Goal: Task Accomplishment & Management: Complete application form

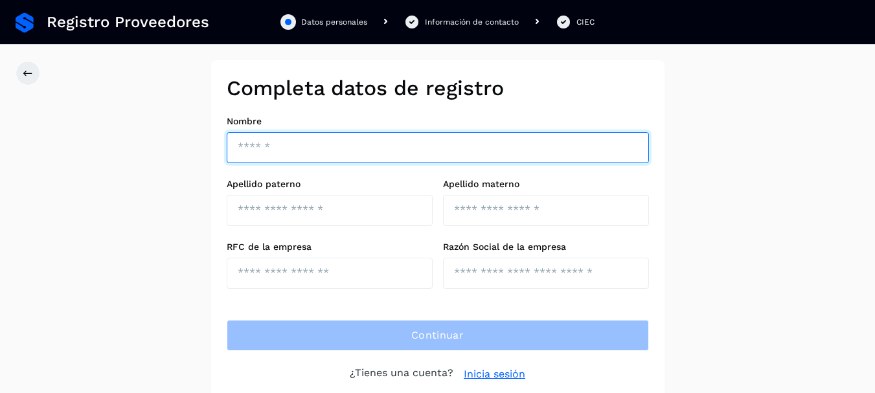
click at [304, 134] on input "text" at bounding box center [438, 147] width 422 height 31
type input "**********"
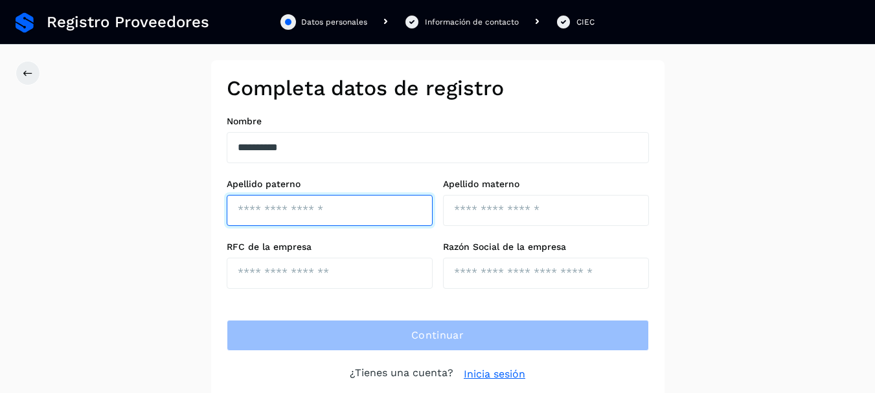
click at [334, 207] on input "text" at bounding box center [330, 210] width 206 height 31
type input "*********"
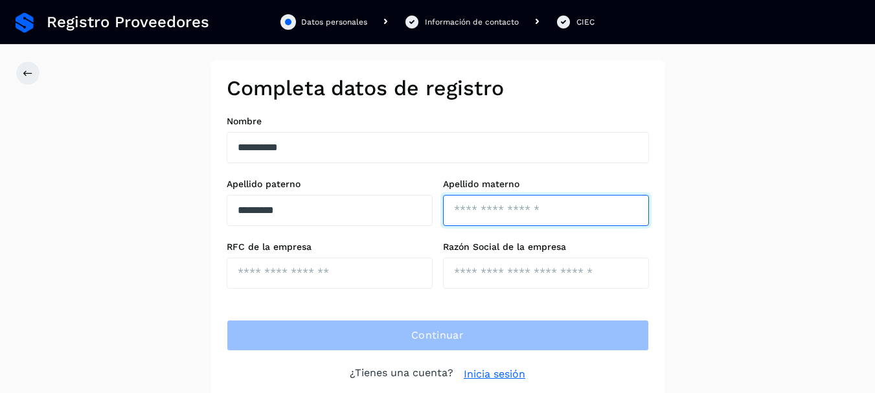
click at [504, 205] on input "text" at bounding box center [546, 210] width 206 height 31
type input "*****"
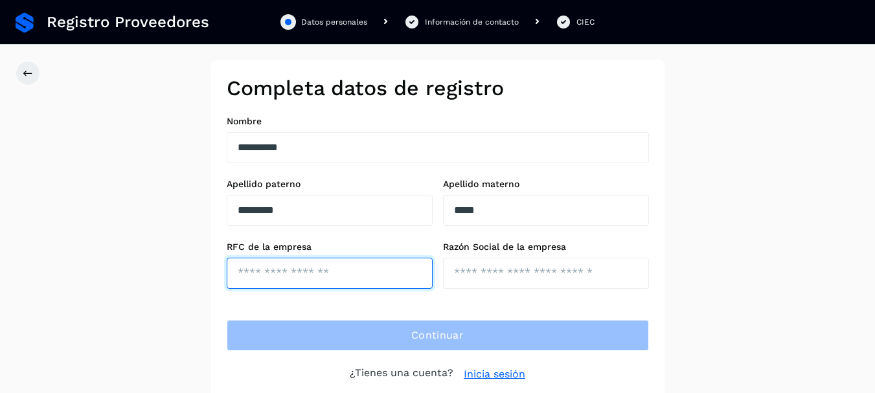
click at [375, 267] on input "text" at bounding box center [330, 273] width 206 height 31
type input "**********"
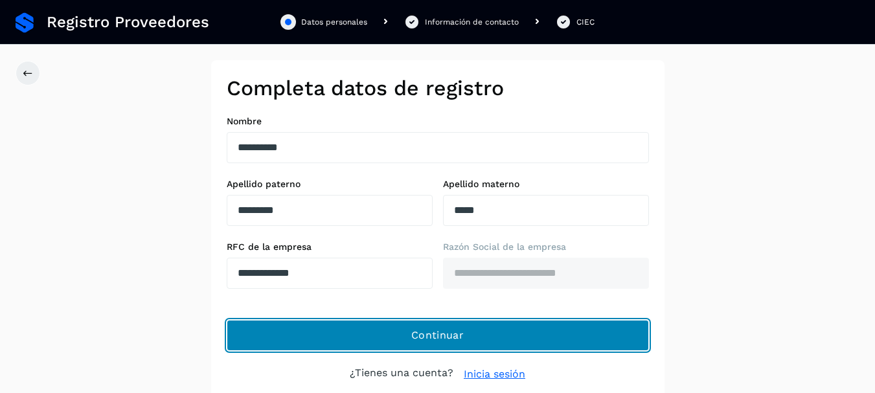
click at [488, 336] on button "Continuar" at bounding box center [438, 335] width 422 height 31
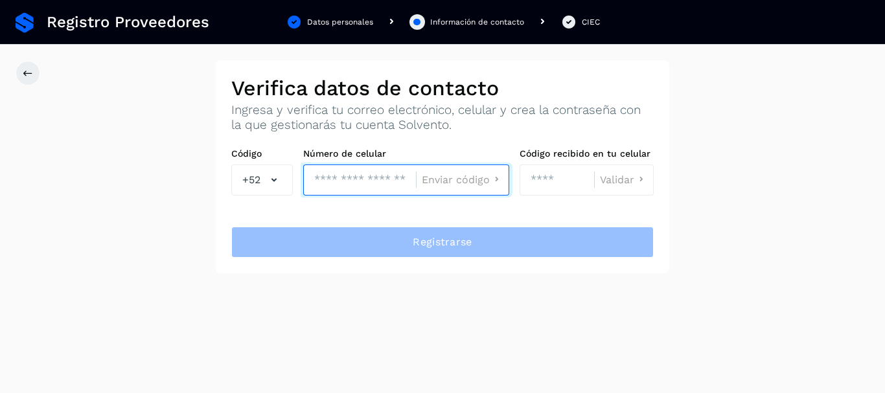
click at [382, 190] on input "tel" at bounding box center [359, 180] width 113 height 31
type input "**********"
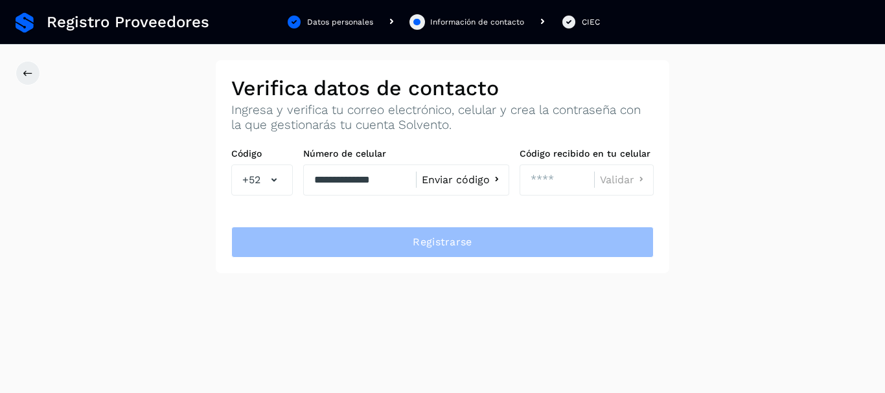
click at [459, 182] on span "Enviar código" at bounding box center [456, 180] width 68 height 10
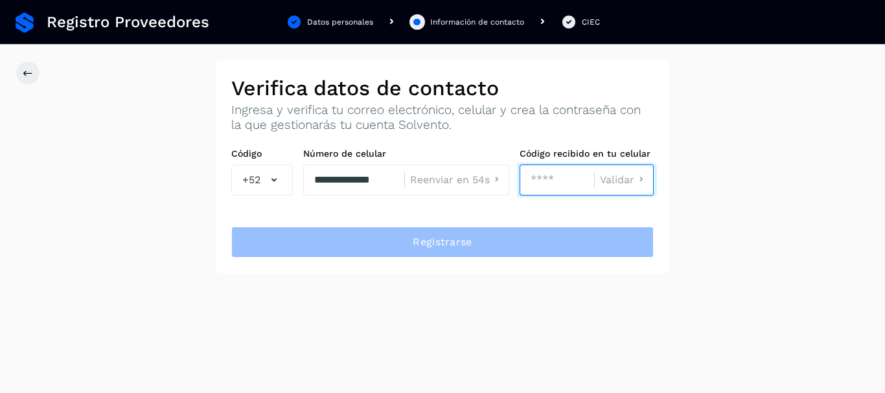
click at [549, 178] on input "number" at bounding box center [557, 180] width 74 height 31
type input "****"
click at [616, 175] on span "Validar" at bounding box center [617, 180] width 34 height 10
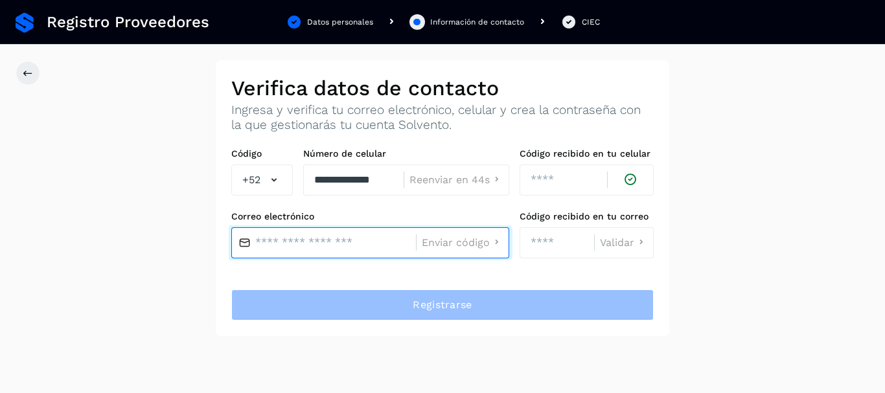
click at [305, 243] on input "text" at bounding box center [323, 242] width 185 height 31
type input "**********"
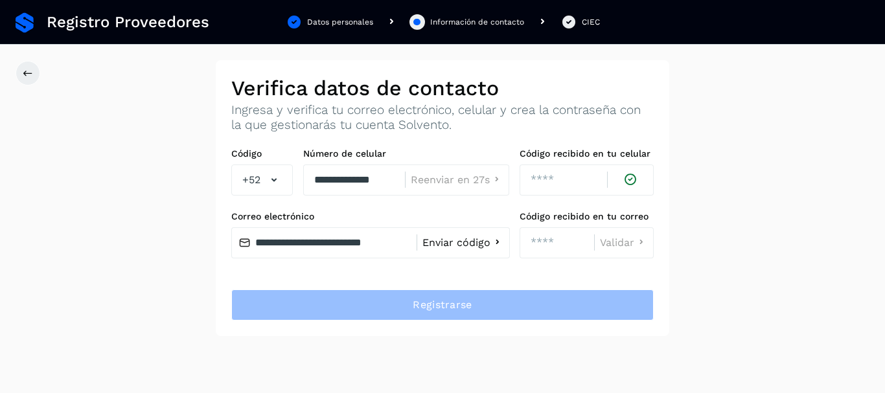
scroll to position [0, 0]
click at [457, 246] on span "Enviar código" at bounding box center [456, 243] width 68 height 10
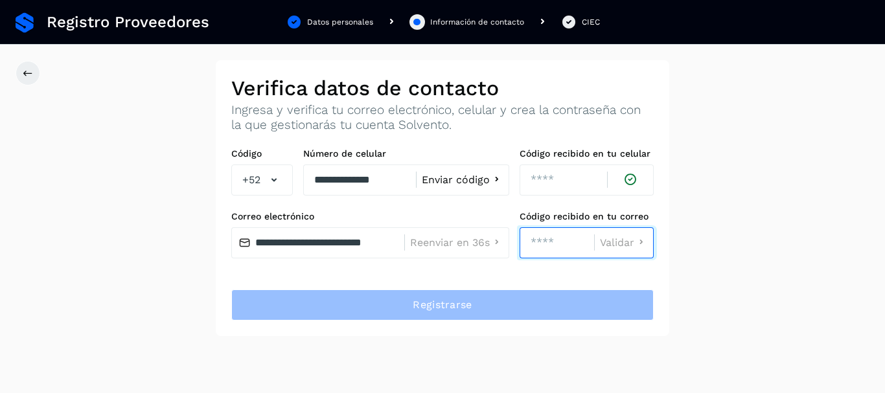
click at [521, 233] on input "number" at bounding box center [557, 242] width 74 height 31
click at [564, 241] on input "number" at bounding box center [557, 242] width 74 height 31
type input "****"
click at [628, 242] on span "Validar" at bounding box center [617, 243] width 34 height 10
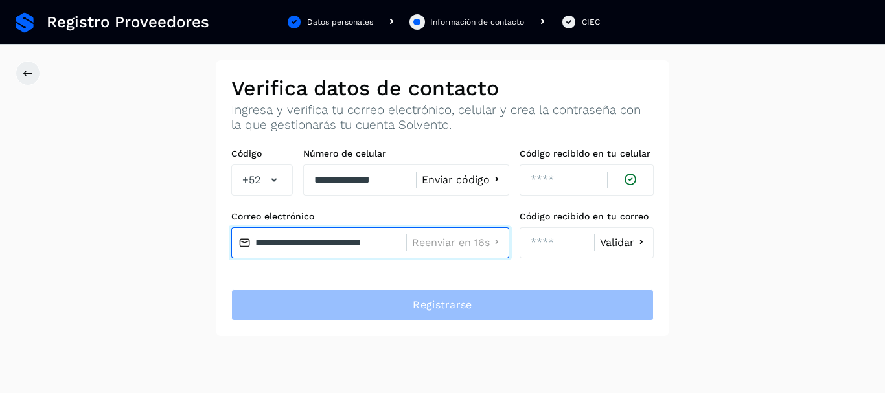
click at [397, 241] on input "**********" at bounding box center [318, 242] width 175 height 31
type input "**********"
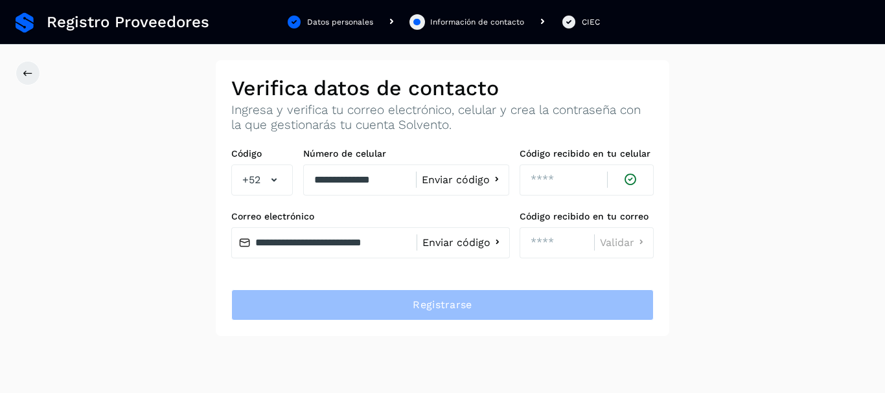
click at [460, 240] on span "Enviar código" at bounding box center [456, 243] width 68 height 10
click at [468, 238] on span "Enviar código" at bounding box center [456, 243] width 68 height 10
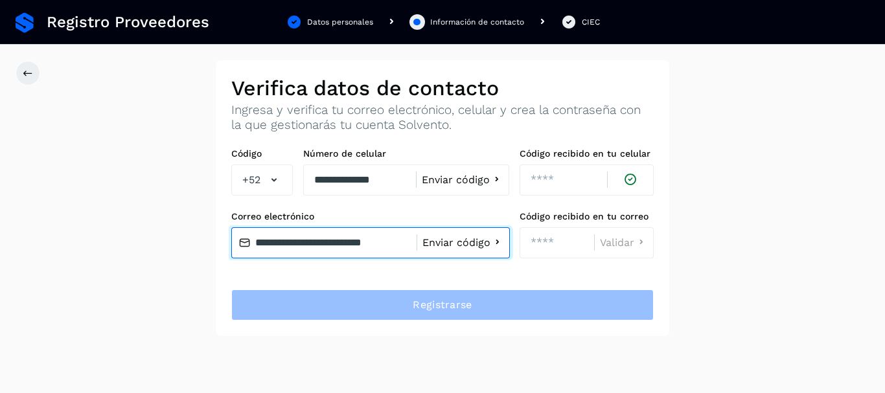
click at [409, 240] on input "**********" at bounding box center [323, 242] width 185 height 31
type input "*"
type input "**********"
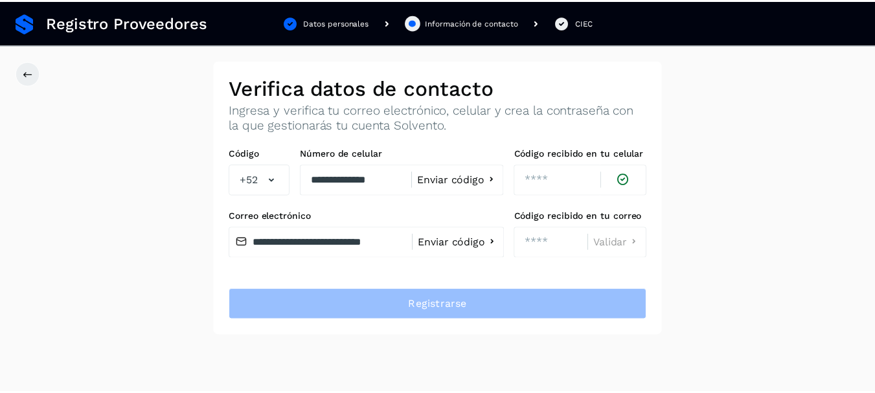
scroll to position [0, 0]
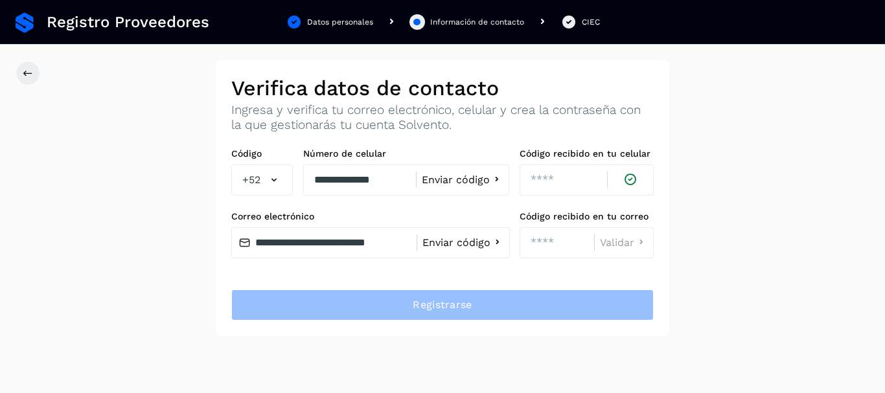
click at [447, 240] on span "Enviar código" at bounding box center [456, 243] width 68 height 10
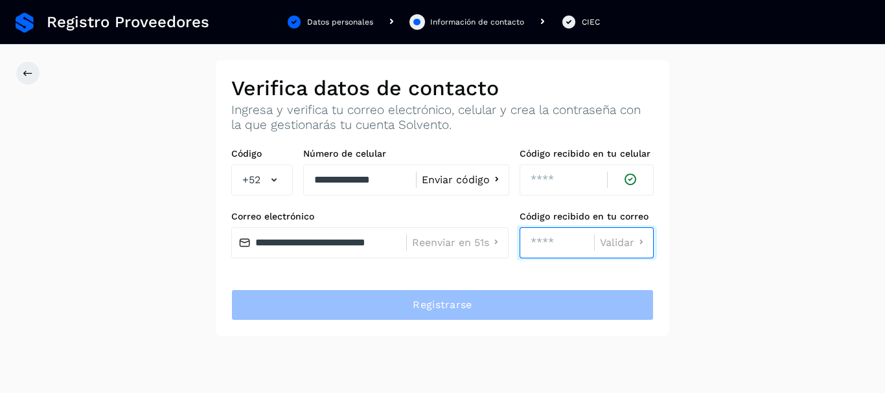
click at [564, 248] on input "number" at bounding box center [557, 242] width 74 height 31
type input "****"
click at [626, 238] on span "Validar" at bounding box center [617, 243] width 34 height 10
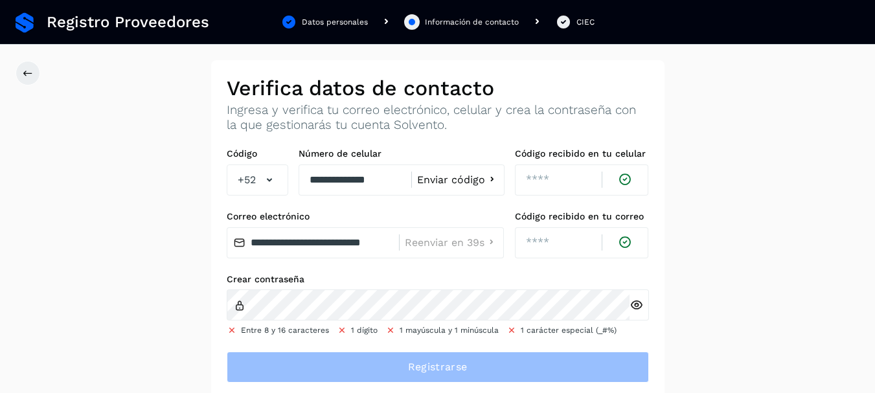
click at [637, 301] on icon at bounding box center [637, 306] width 14 height 14
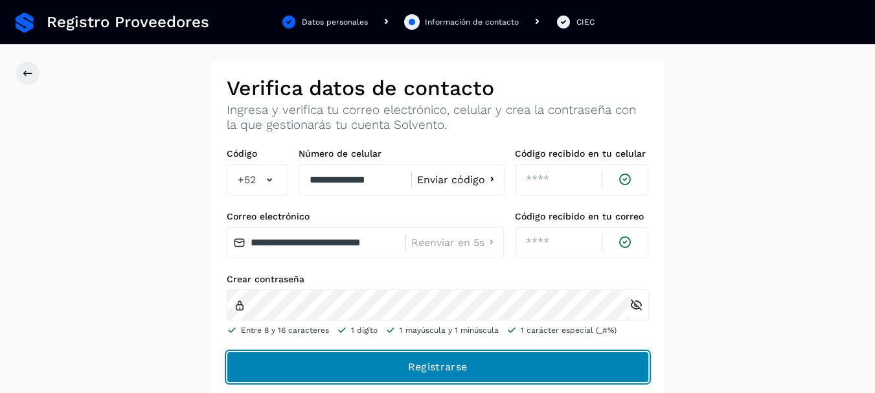
click at [433, 363] on span "Registrarse" at bounding box center [437, 367] width 59 height 14
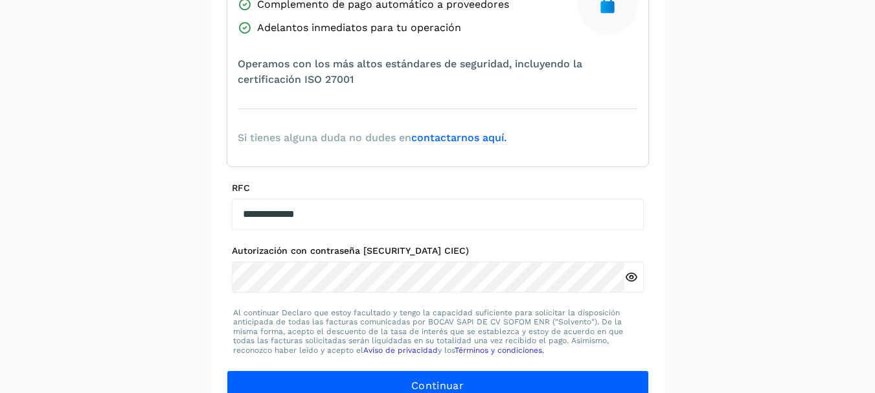
scroll to position [284, 0]
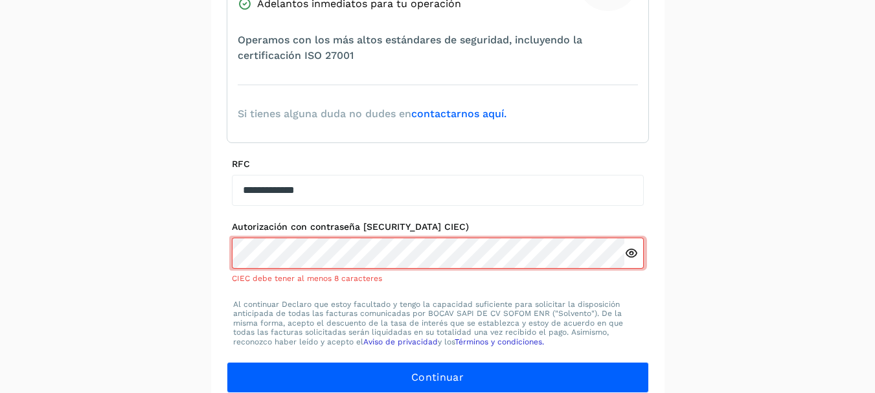
click at [628, 251] on icon at bounding box center [631, 254] width 14 height 14
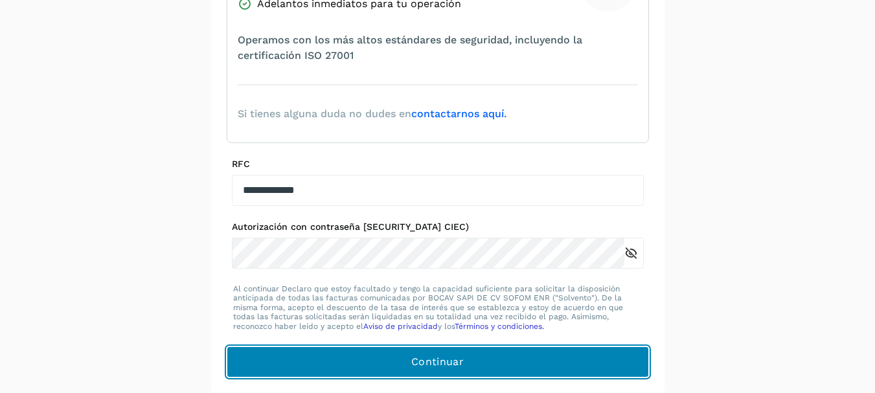
click at [514, 370] on button "Continuar" at bounding box center [438, 362] width 422 height 31
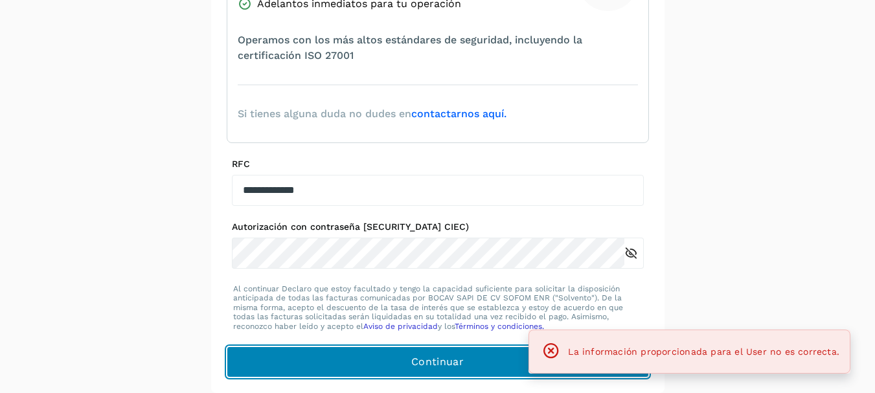
click at [514, 370] on button "Continuar" at bounding box center [438, 362] width 422 height 31
click at [408, 361] on button "Continuar" at bounding box center [438, 362] width 422 height 31
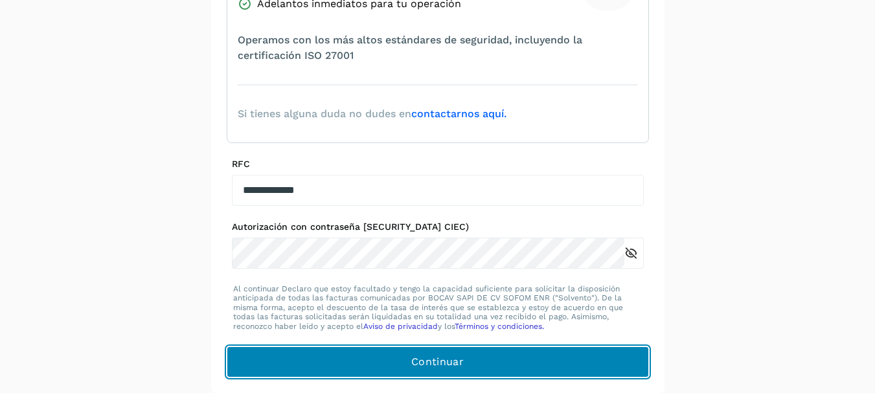
click at [491, 356] on button "Continuar" at bounding box center [438, 362] width 422 height 31
click at [460, 363] on span "Continuar" at bounding box center [437, 362] width 52 height 14
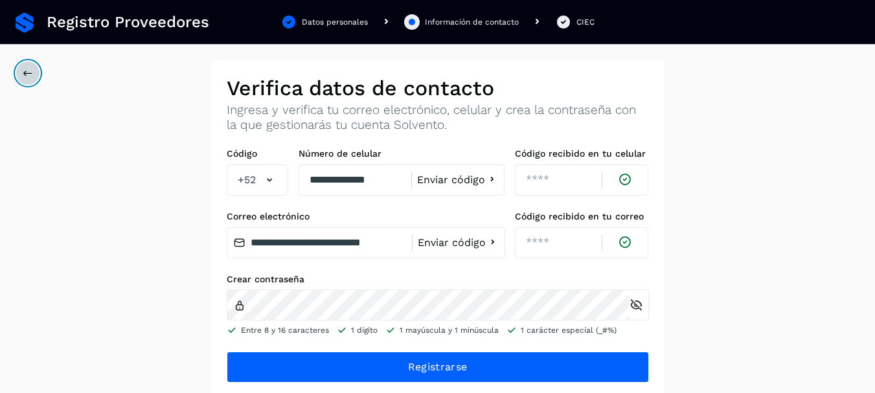
click at [31, 75] on icon at bounding box center [28, 73] width 10 height 10
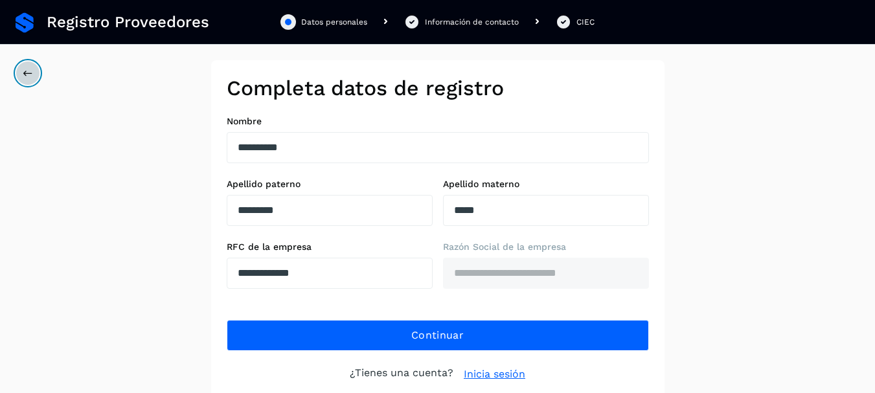
click at [31, 75] on icon at bounding box center [28, 73] width 10 height 10
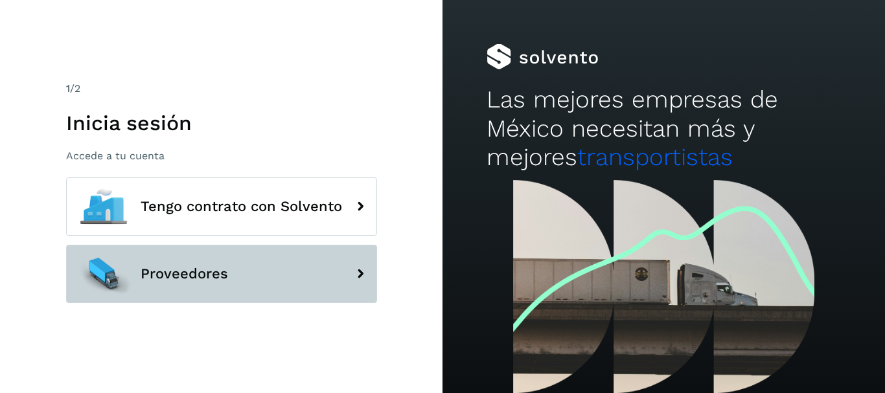
click at [222, 280] on span "Proveedores" at bounding box center [184, 274] width 87 height 16
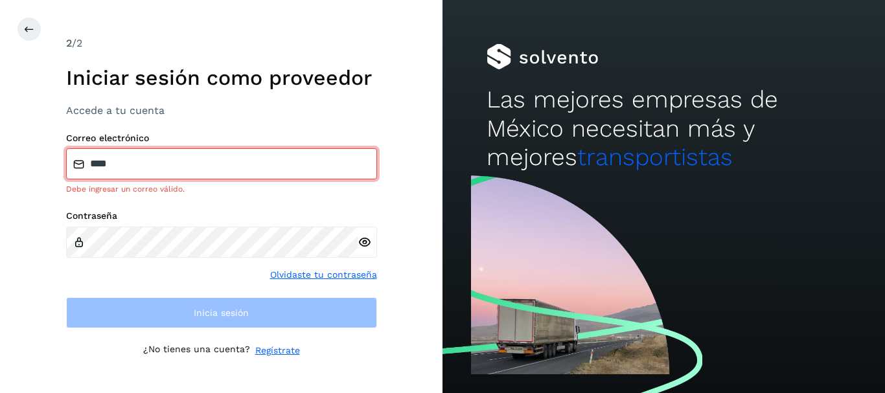
click at [214, 168] on input "****" at bounding box center [221, 163] width 311 height 31
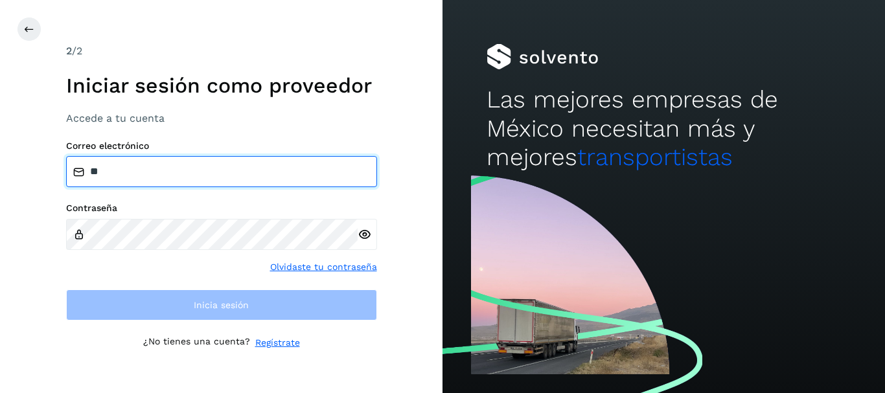
type input "*"
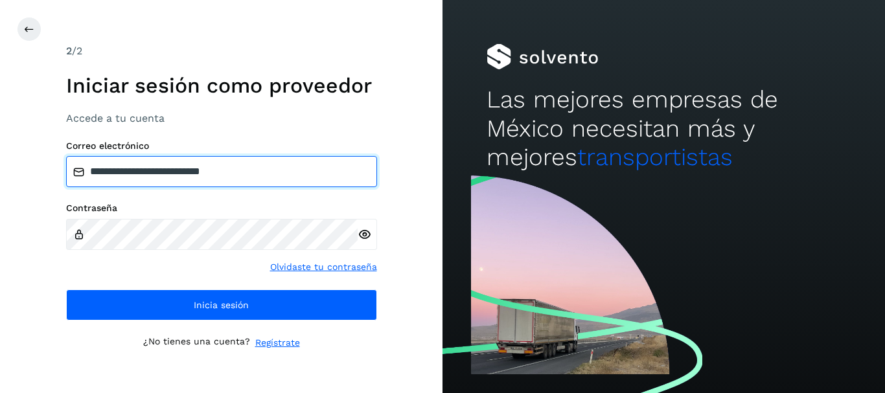
type input "**********"
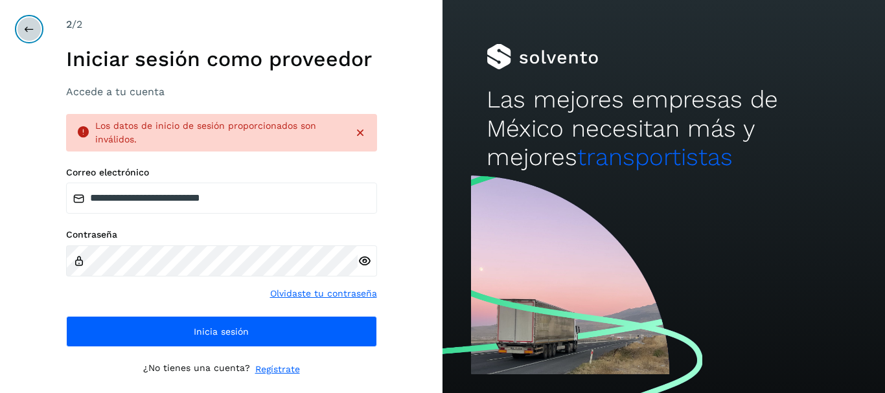
click at [21, 30] on button at bounding box center [29, 29] width 25 height 25
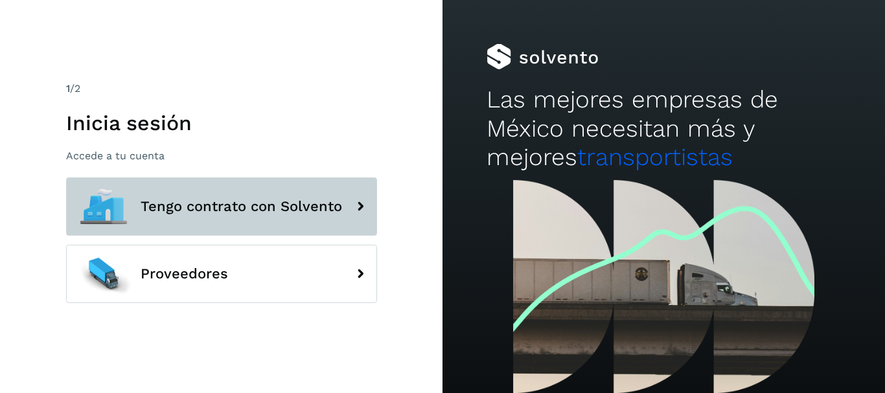
click at [284, 205] on span "Tengo contrato con Solvento" at bounding box center [241, 207] width 201 height 16
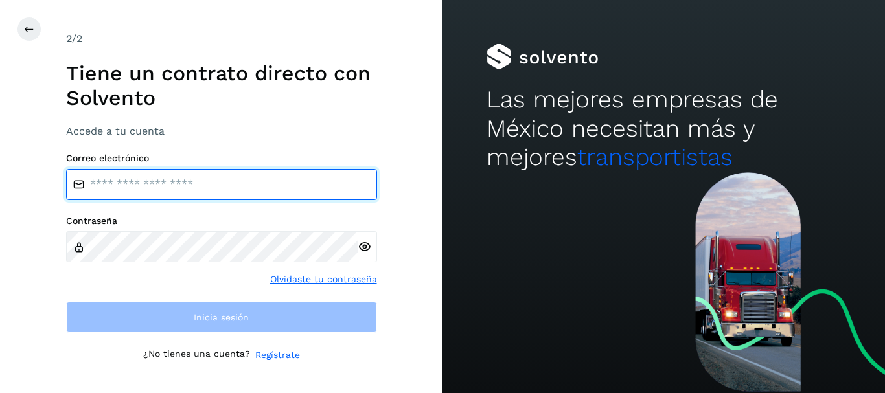
type input "****"
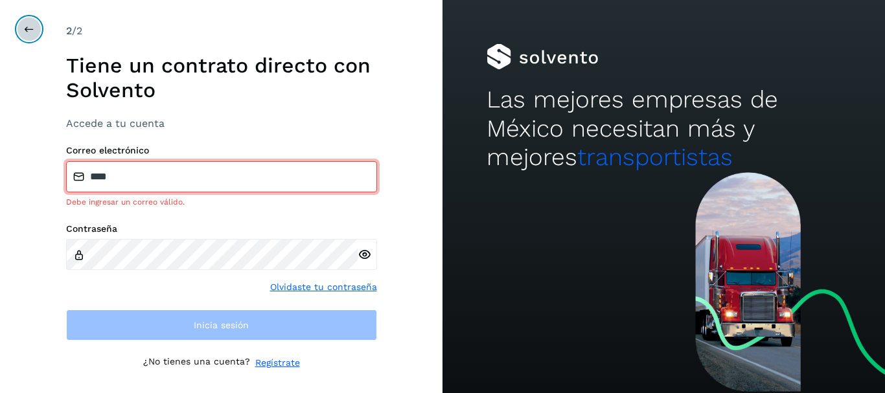
click at [32, 27] on icon at bounding box center [29, 29] width 10 height 10
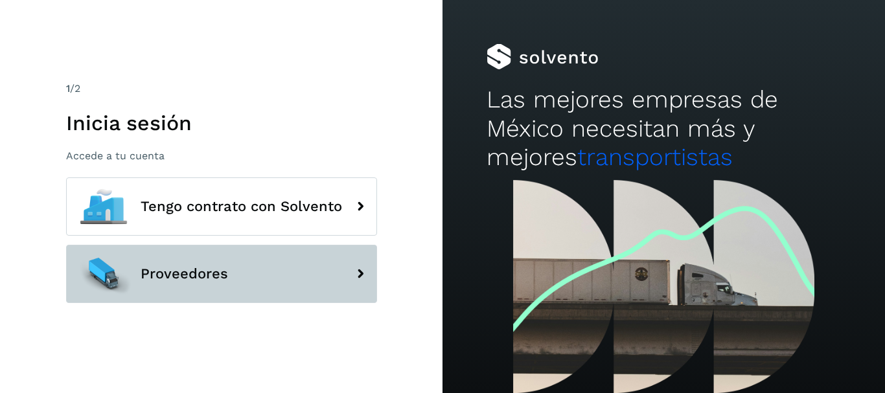
click at [185, 264] on button "Proveedores" at bounding box center [221, 274] width 311 height 58
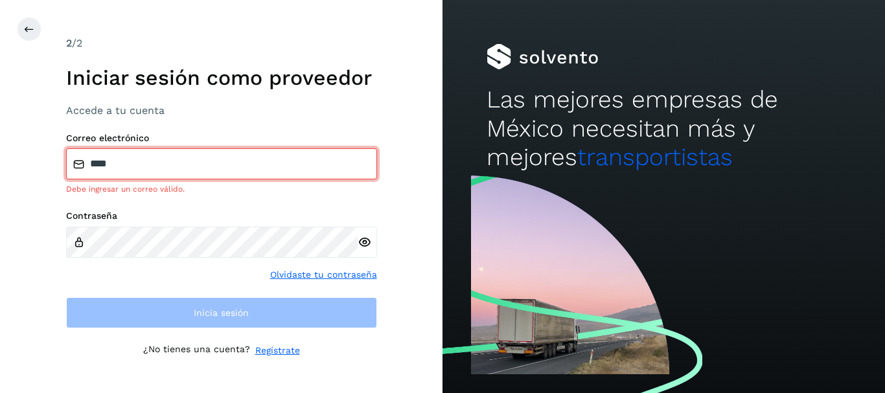
click at [236, 163] on input "****" at bounding box center [221, 163] width 311 height 31
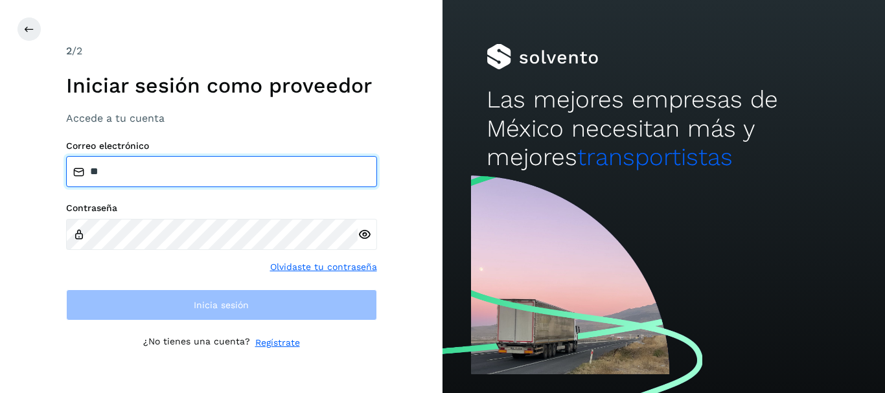
type input "*"
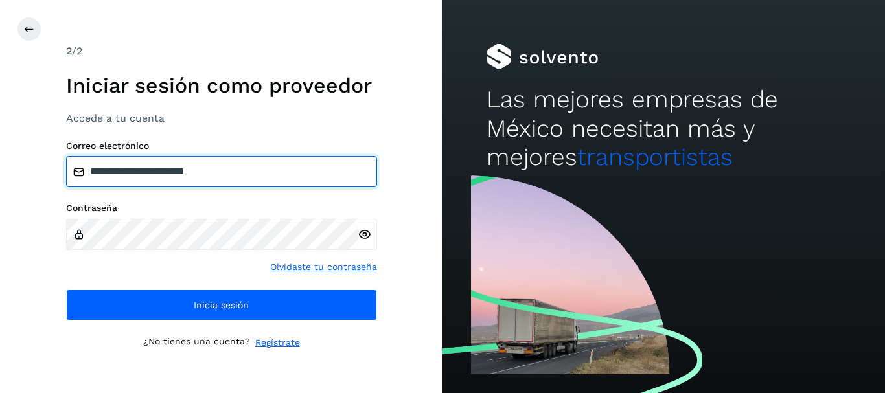
type input "**********"
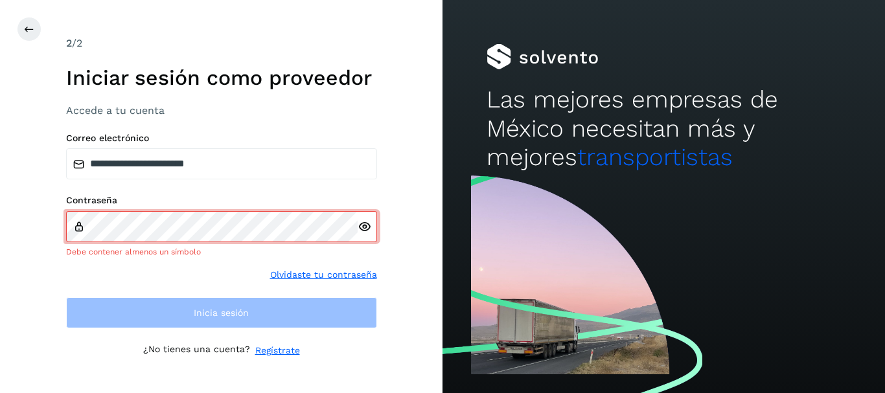
click at [364, 238] on div at bounding box center [367, 226] width 19 height 31
click at [366, 227] on icon at bounding box center [365, 227] width 14 height 14
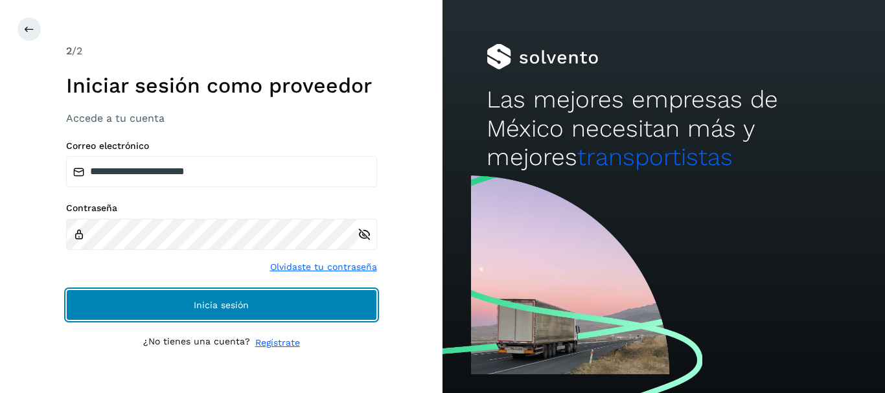
click at [321, 298] on button "Inicia sesión" at bounding box center [221, 305] width 311 height 31
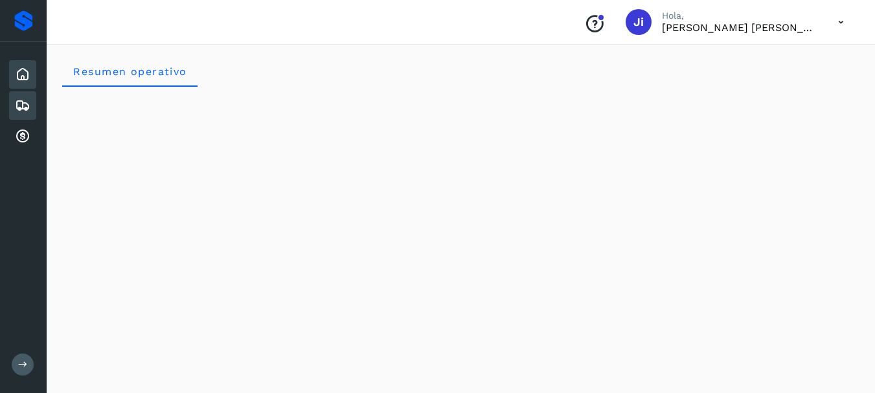
click at [22, 108] on icon at bounding box center [23, 106] width 16 height 16
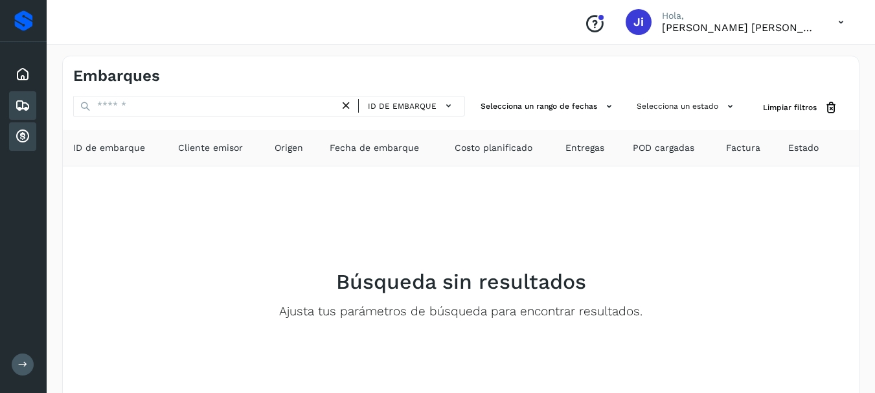
click at [24, 137] on icon at bounding box center [23, 137] width 16 height 16
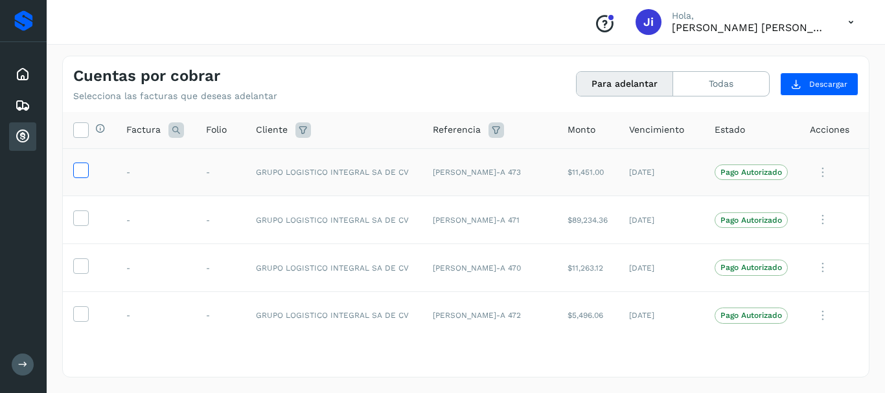
click at [86, 170] on icon at bounding box center [81, 170] width 14 height 14
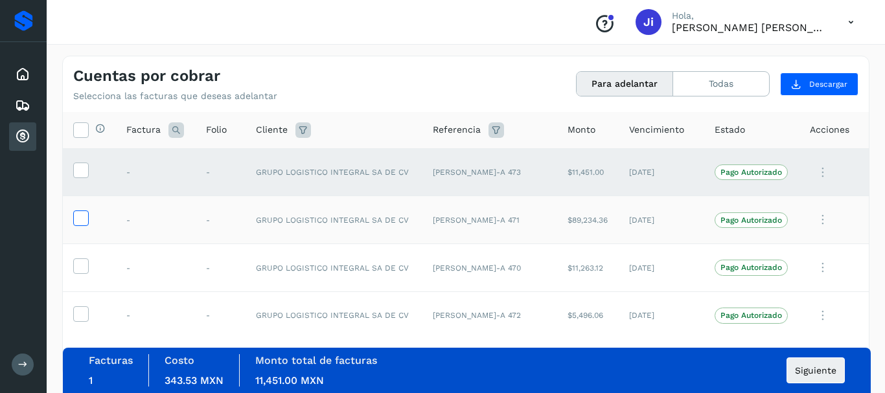
click at [82, 223] on icon at bounding box center [81, 218] width 14 height 14
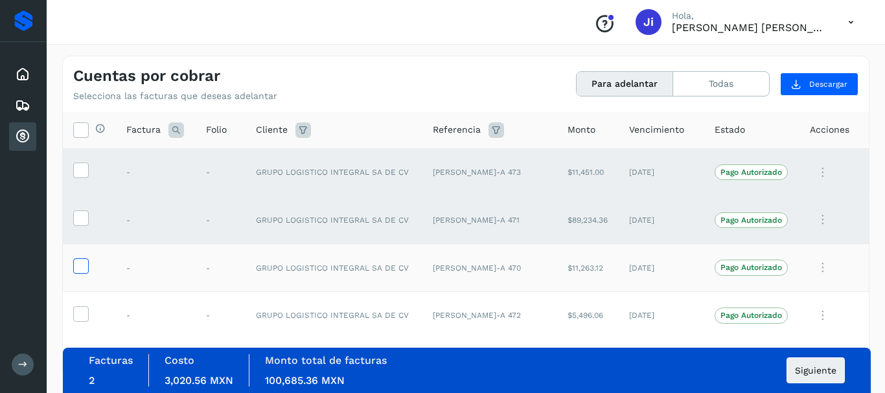
click at [84, 265] on icon at bounding box center [81, 265] width 14 height 14
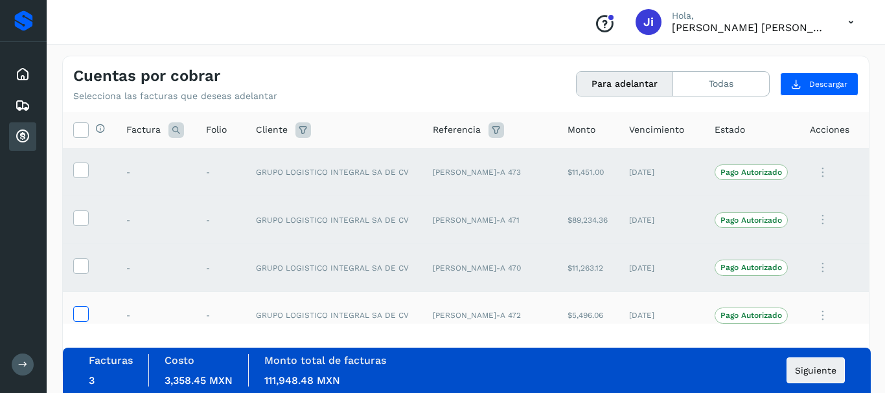
click at [80, 306] on icon at bounding box center [81, 313] width 14 height 14
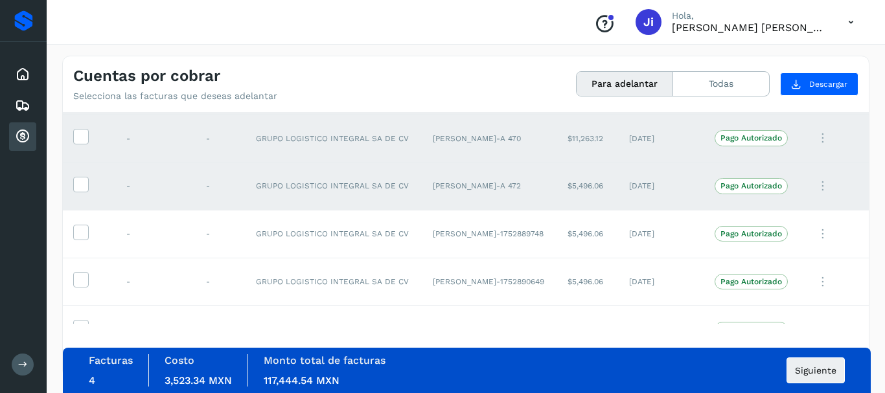
scroll to position [155, 0]
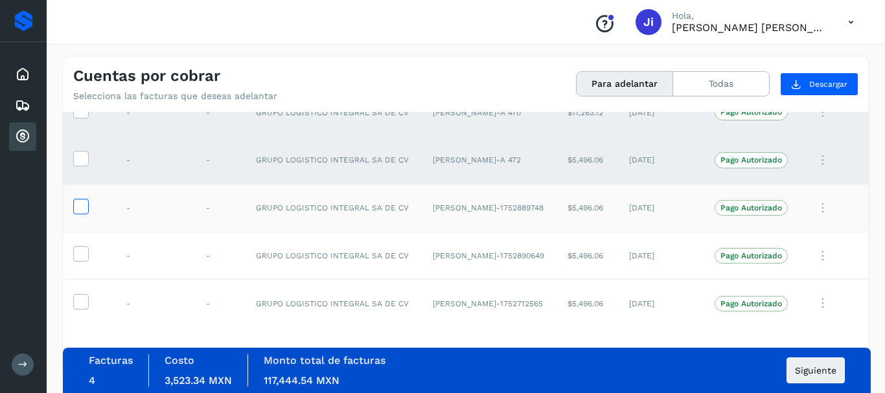
click at [82, 208] on icon at bounding box center [81, 206] width 14 height 14
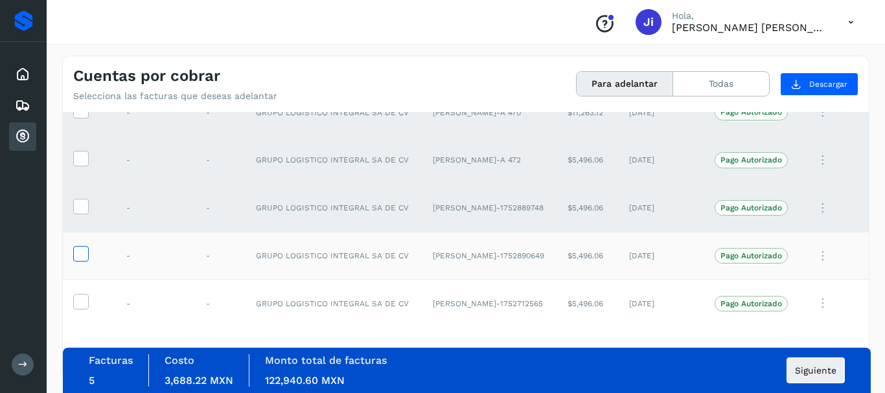
click at [85, 255] on icon at bounding box center [81, 253] width 14 height 14
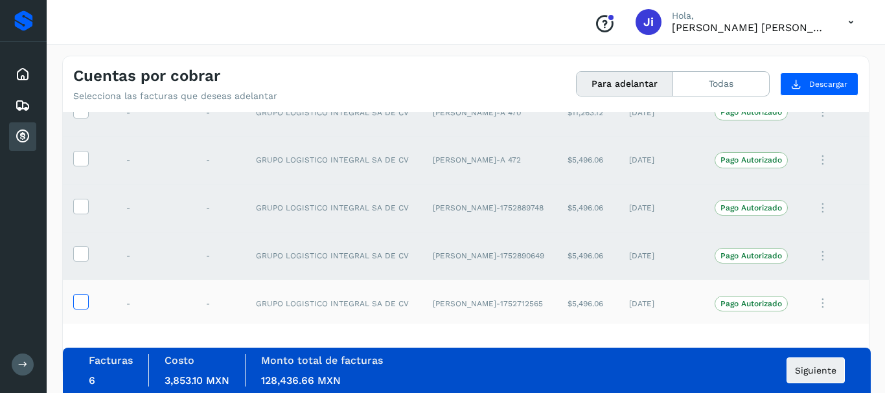
click at [82, 298] on icon at bounding box center [81, 301] width 14 height 14
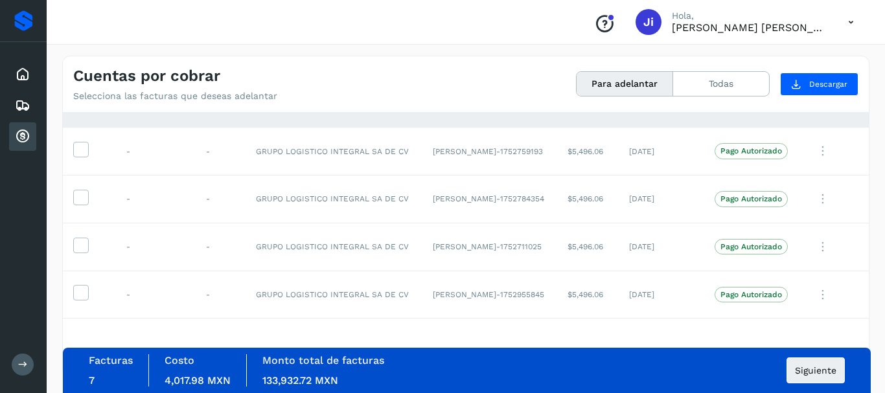
scroll to position [363, 0]
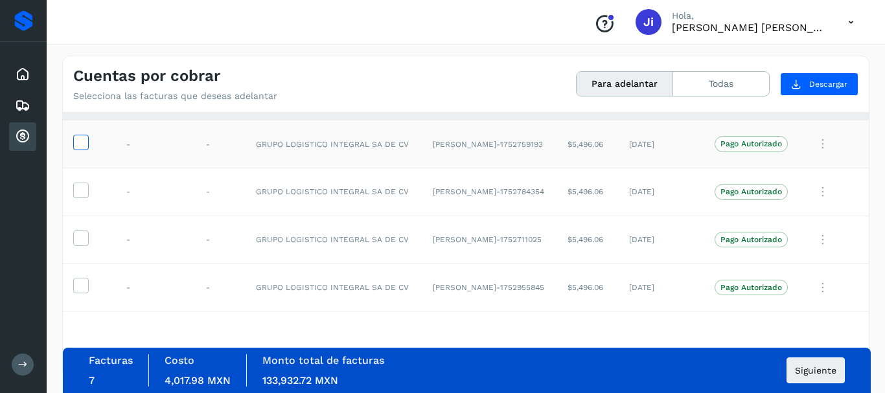
click at [83, 143] on icon at bounding box center [81, 142] width 14 height 14
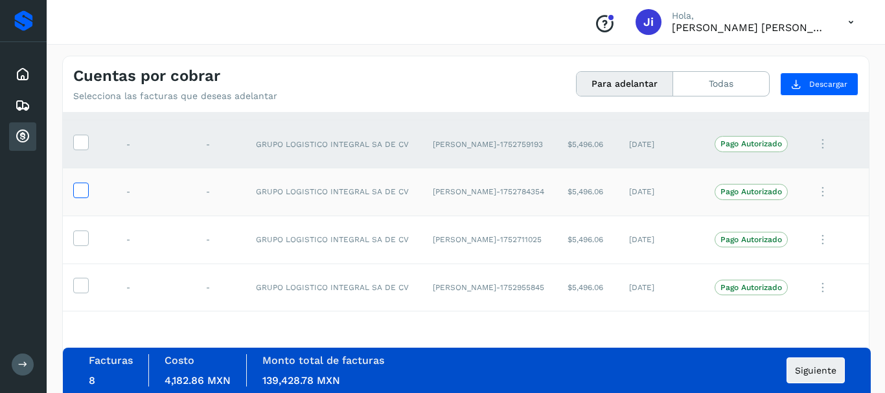
click at [84, 192] on icon at bounding box center [81, 190] width 14 height 14
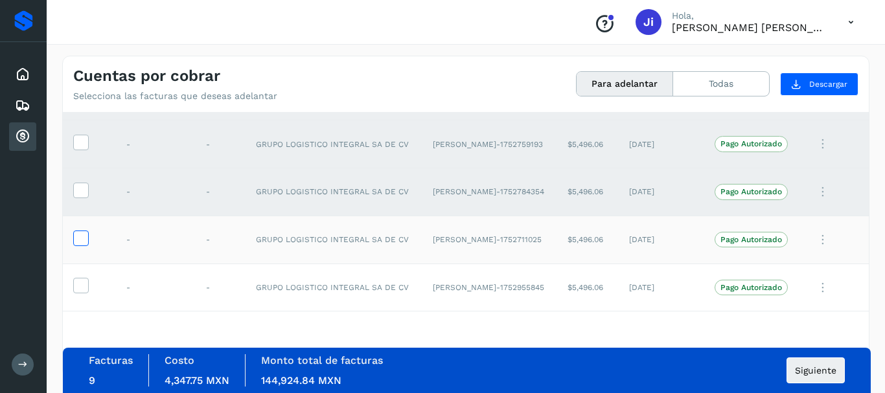
click at [84, 244] on span at bounding box center [81, 240] width 14 height 9
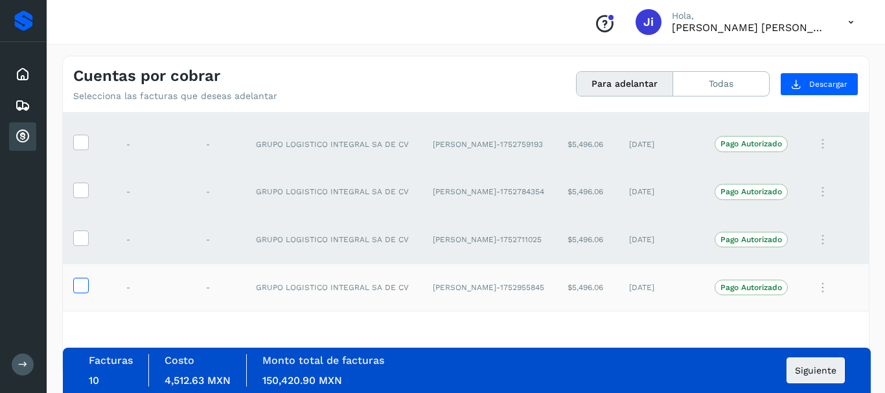
click at [82, 285] on icon at bounding box center [81, 285] width 14 height 14
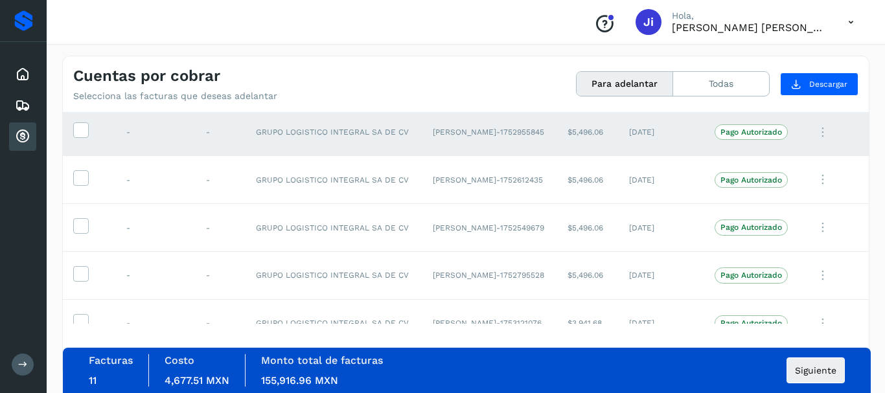
scroll to position [544, 0]
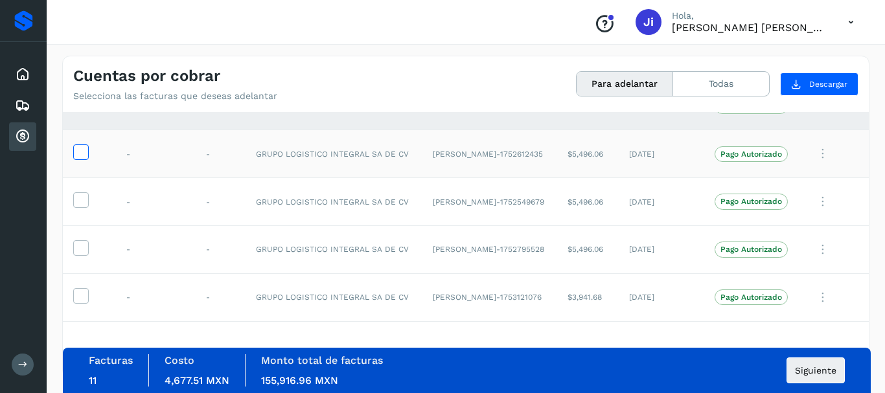
click at [83, 153] on icon at bounding box center [81, 151] width 14 height 14
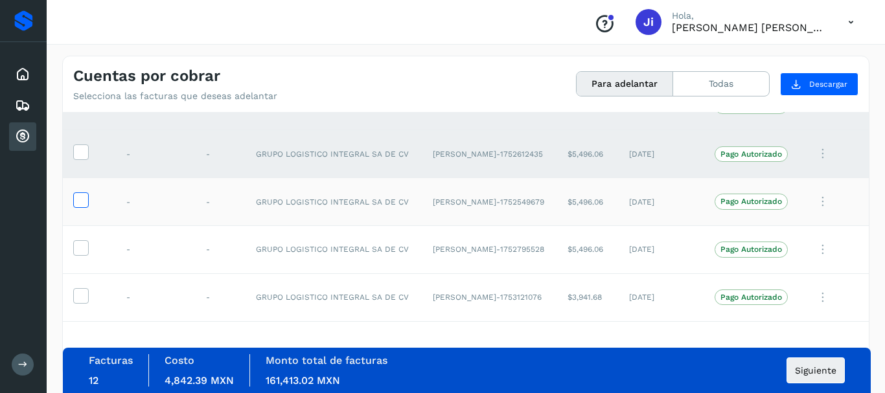
click at [81, 205] on icon at bounding box center [81, 199] width 14 height 14
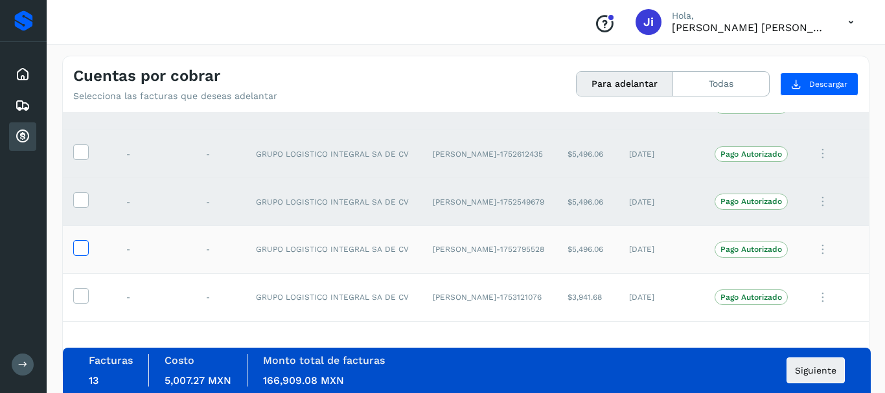
click at [80, 247] on icon at bounding box center [81, 247] width 14 height 14
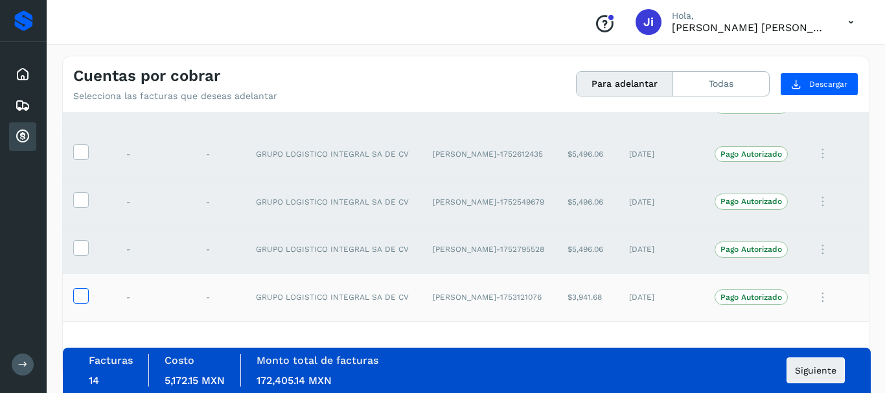
click at [80, 296] on icon at bounding box center [81, 295] width 14 height 14
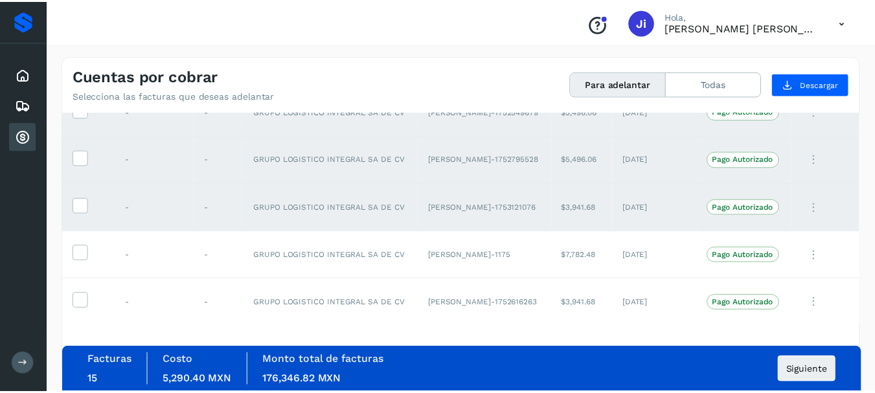
scroll to position [637, 0]
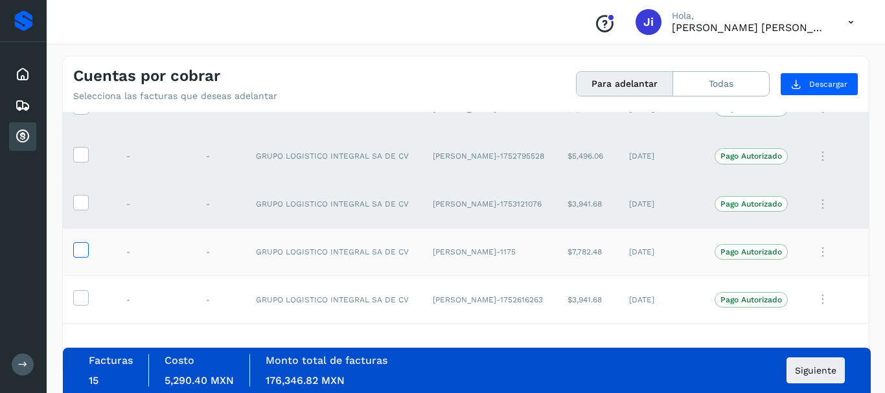
click at [80, 251] on icon at bounding box center [81, 249] width 14 height 14
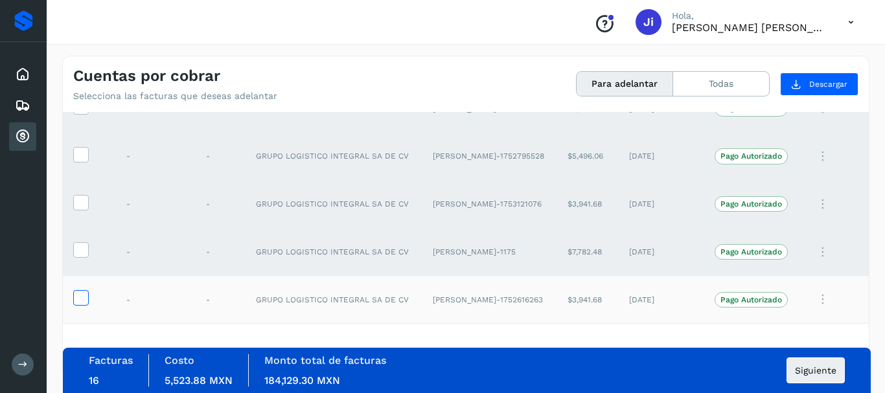
click at [81, 296] on icon at bounding box center [81, 297] width 14 height 14
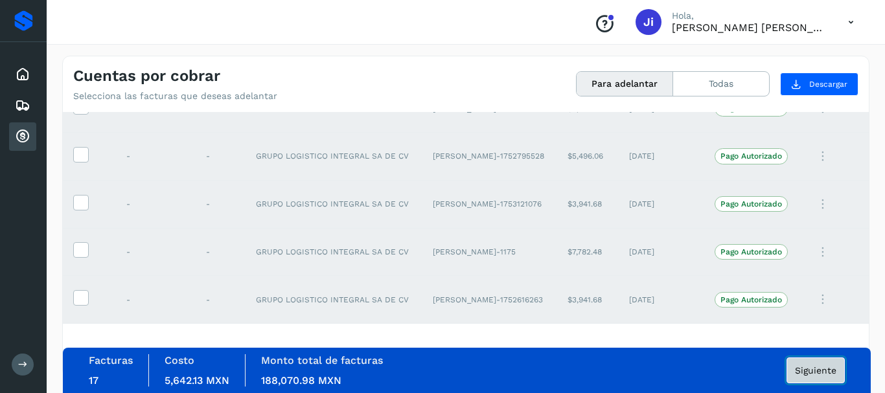
click at [819, 369] on span "Siguiente" at bounding box center [815, 370] width 41 height 9
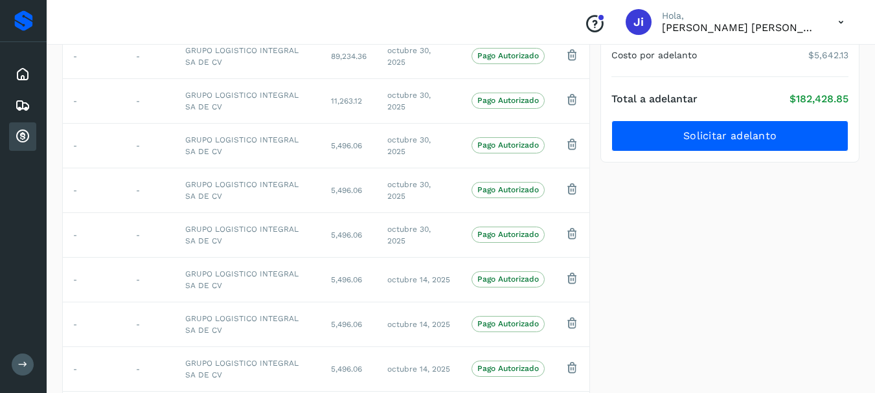
scroll to position [55, 0]
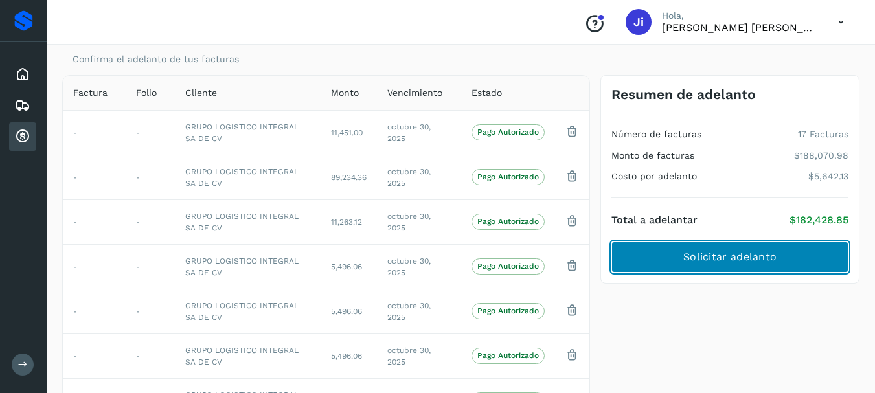
click at [714, 256] on span "Solicitar adelanto" at bounding box center [729, 257] width 93 height 14
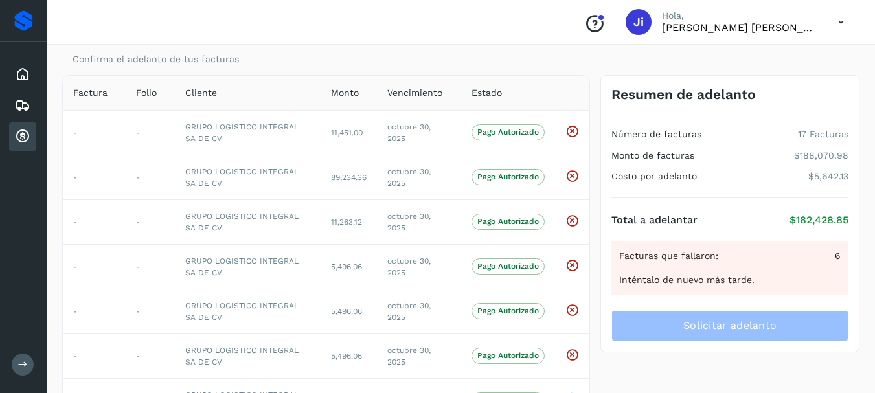
click at [217, 4] on div "Conoce nuestros beneficios [PERSON_NAME], [PERSON_NAME] [PERSON_NAME]" at bounding box center [461, 22] width 829 height 45
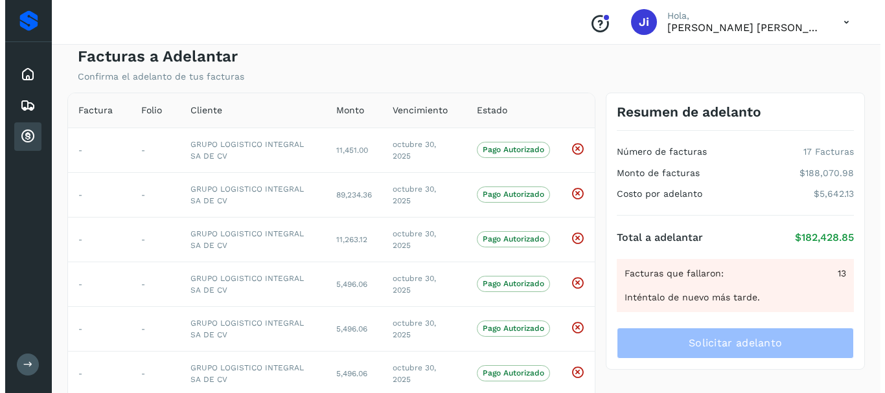
scroll to position [0, 0]
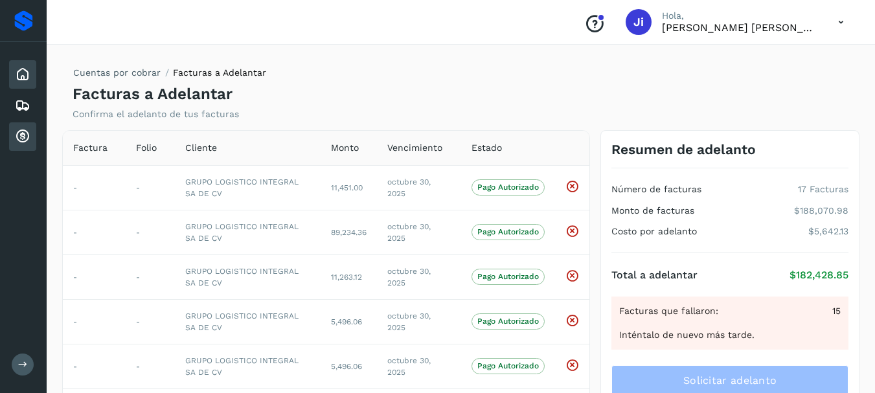
click at [25, 78] on icon at bounding box center [23, 75] width 16 height 16
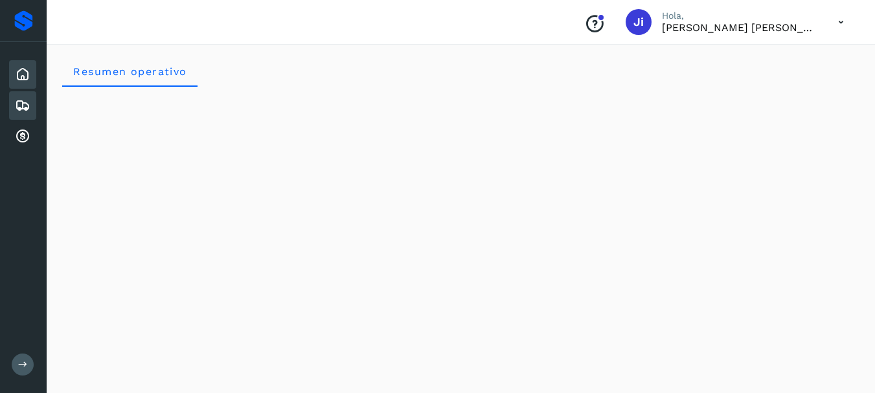
click at [22, 101] on icon at bounding box center [23, 106] width 16 height 16
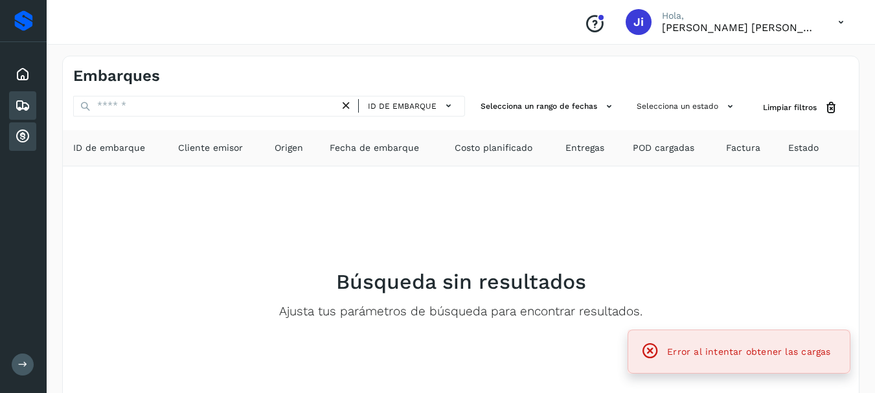
click at [23, 137] on icon at bounding box center [23, 137] width 16 height 16
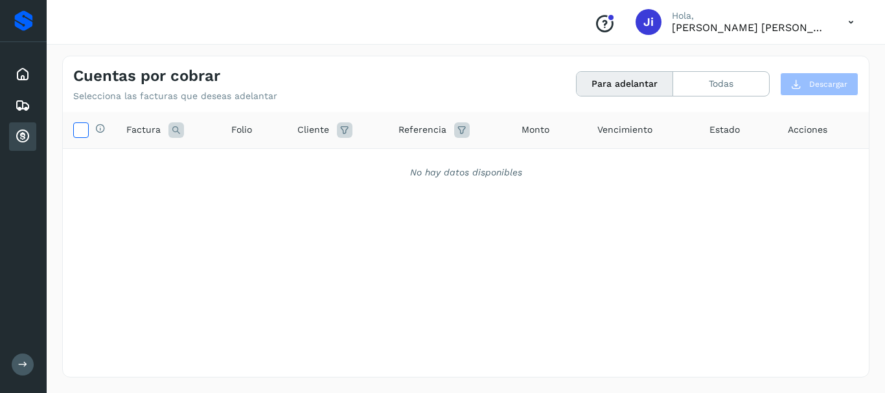
click at [84, 131] on icon at bounding box center [81, 129] width 14 height 14
click at [724, 86] on button "Todas" at bounding box center [721, 84] width 96 height 24
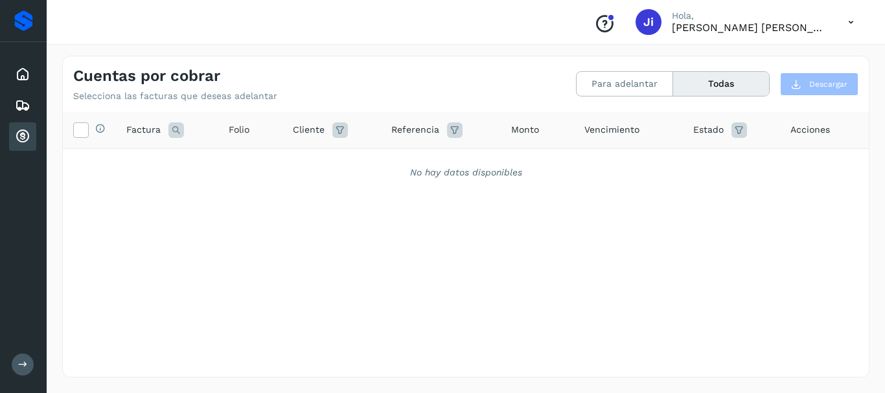
click at [749, 80] on button "Todas" at bounding box center [721, 84] width 96 height 24
click at [716, 84] on button "Todas" at bounding box center [721, 84] width 96 height 24
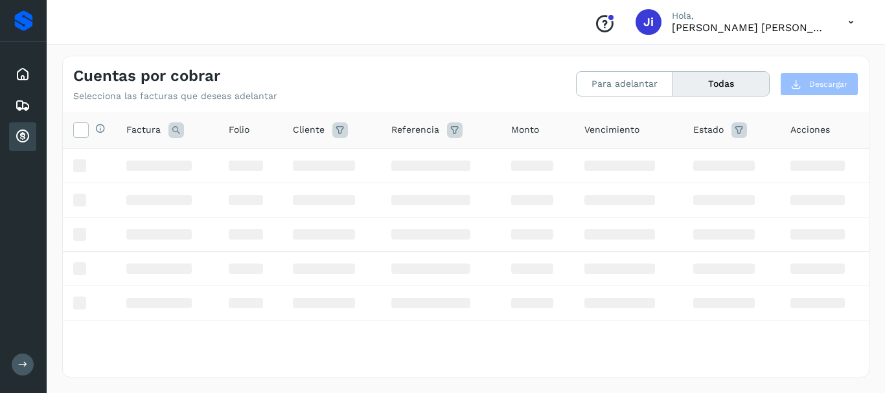
click at [716, 84] on button "Todas" at bounding box center [721, 84] width 96 height 24
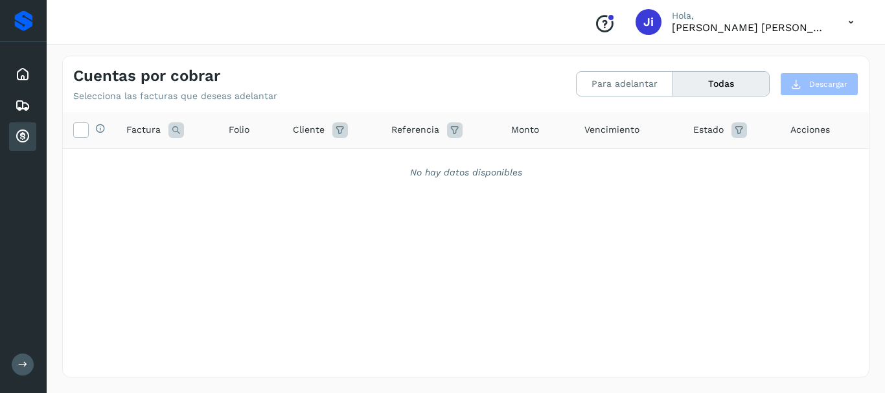
click at [724, 84] on button "Todas" at bounding box center [721, 84] width 96 height 24
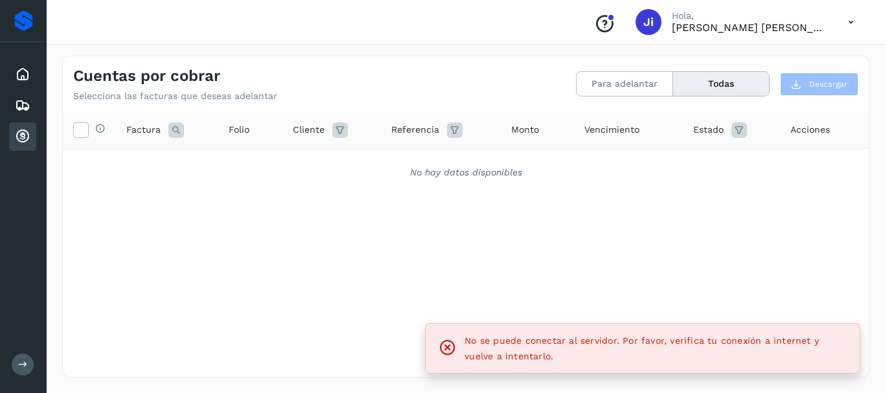
click at [724, 84] on button "Todas" at bounding box center [721, 84] width 96 height 24
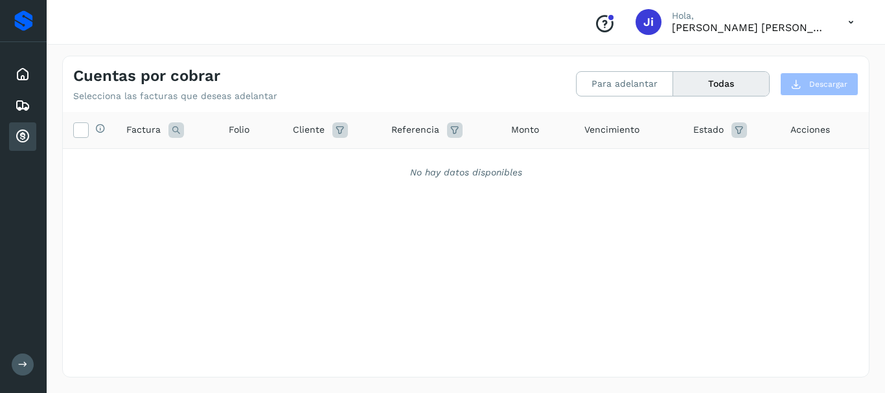
click at [724, 84] on button "Todas" at bounding box center [721, 84] width 96 height 24
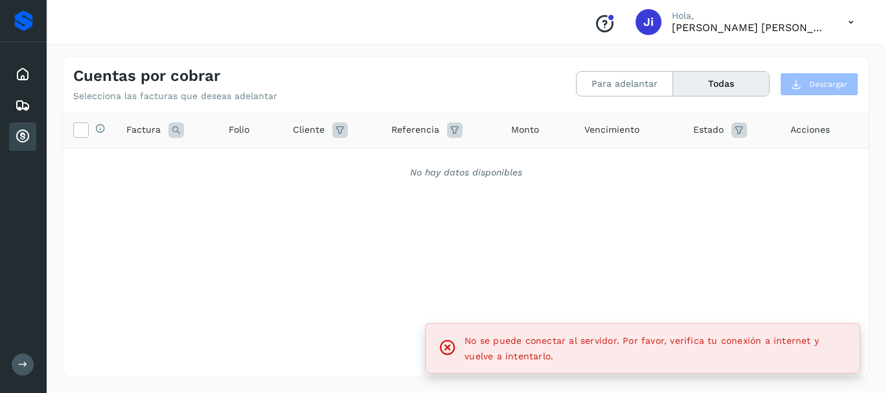
click at [724, 84] on button "Todas" at bounding box center [721, 84] width 96 height 24
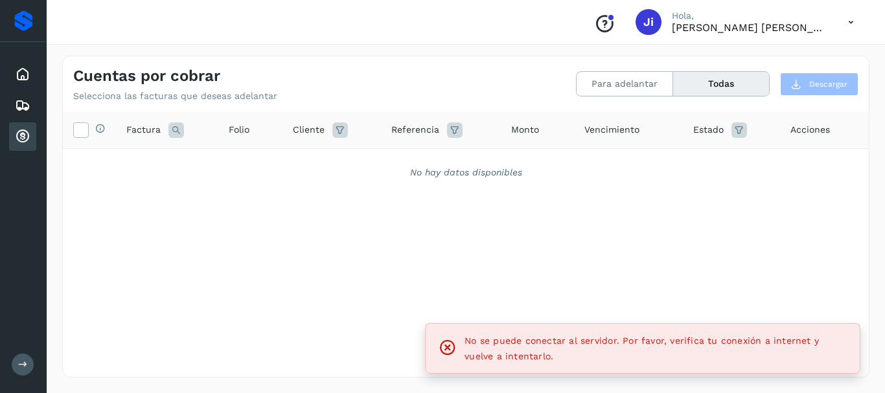
click at [724, 84] on button "Todas" at bounding box center [721, 84] width 96 height 24
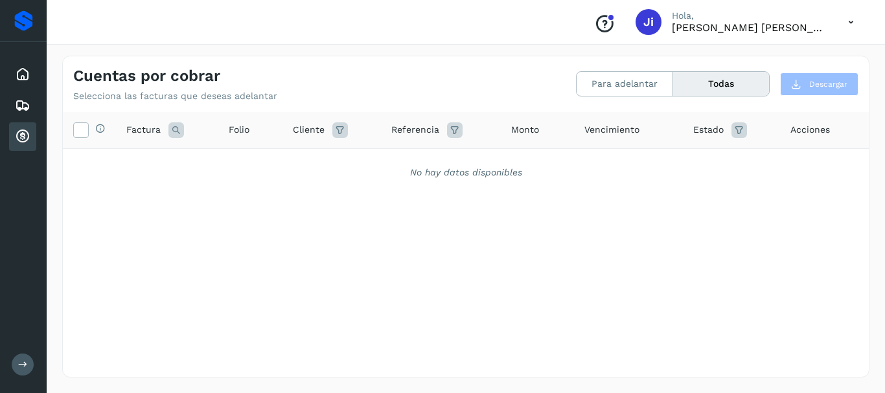
click at [711, 81] on button "Todas" at bounding box center [721, 84] width 96 height 24
click at [722, 85] on button "Todas" at bounding box center [721, 84] width 96 height 24
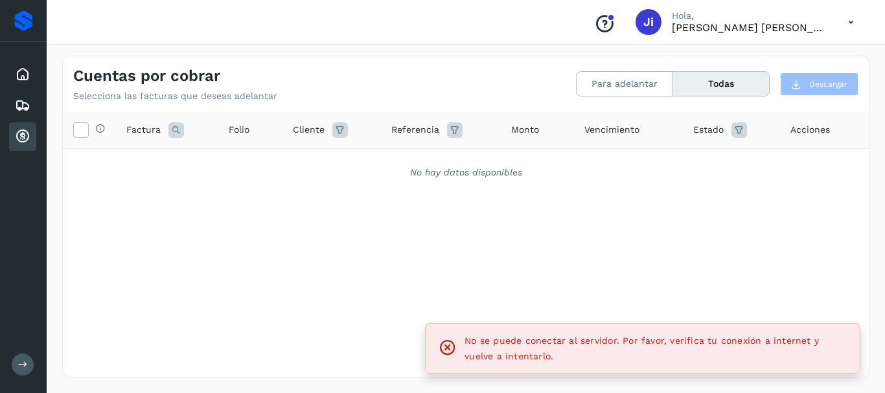
click at [722, 85] on button "Todas" at bounding box center [721, 84] width 96 height 24
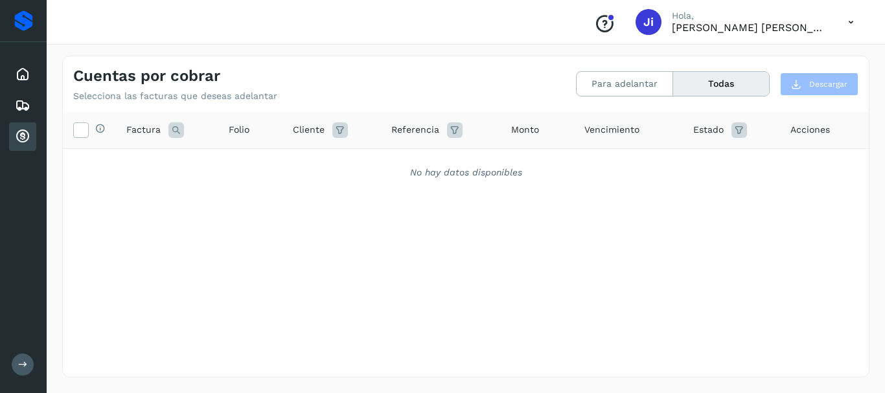
click at [722, 85] on button "Todas" at bounding box center [721, 84] width 96 height 24
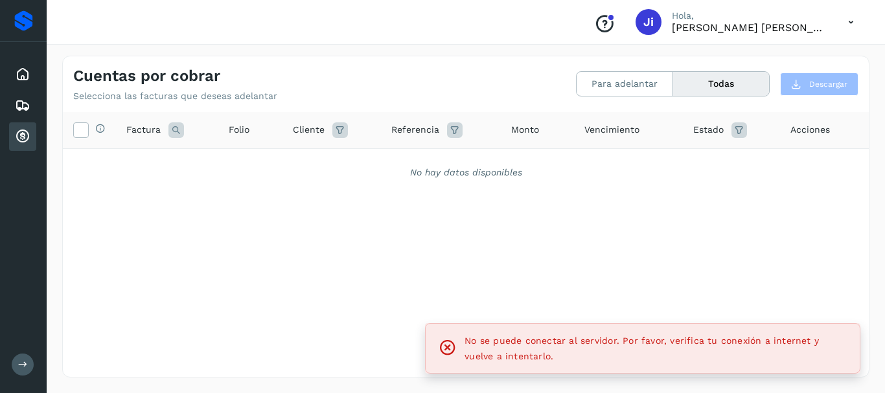
click at [722, 85] on button "Todas" at bounding box center [721, 84] width 96 height 24
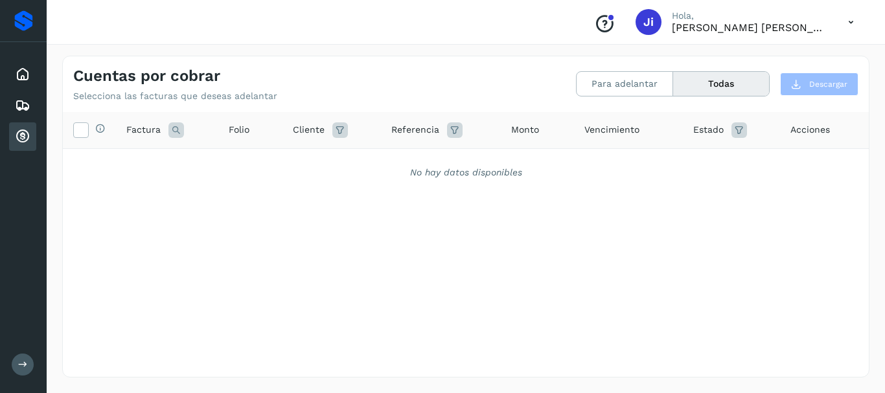
click at [722, 85] on button "Todas" at bounding box center [721, 84] width 96 height 24
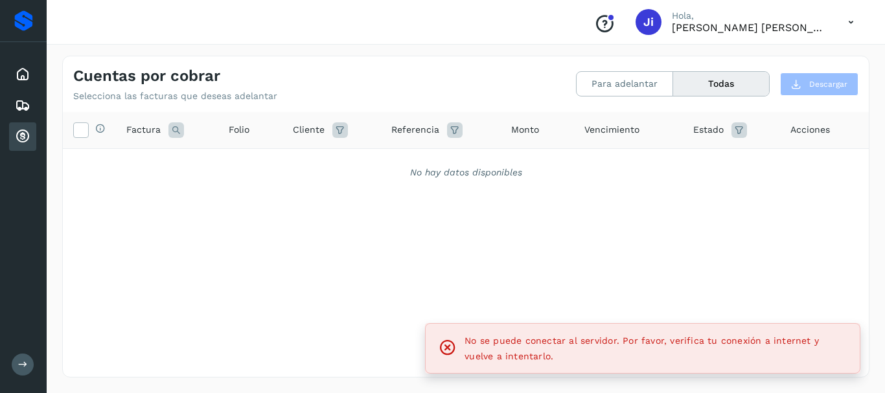
click at [722, 85] on button "Todas" at bounding box center [721, 84] width 96 height 24
click at [721, 86] on button "Todas" at bounding box center [721, 84] width 96 height 24
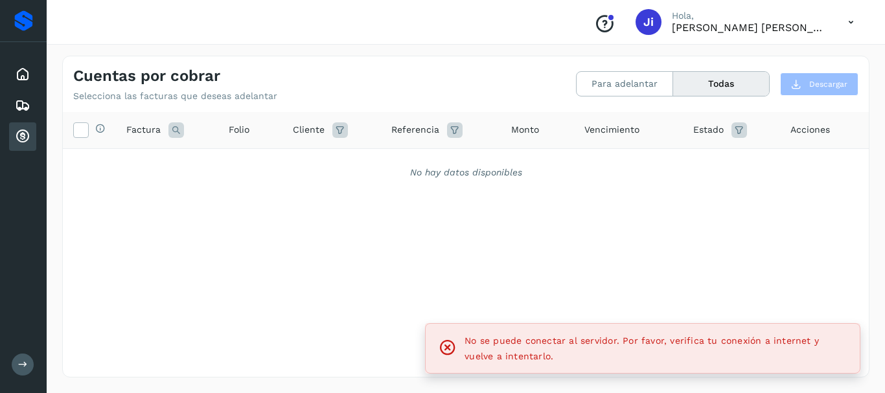
click at [721, 86] on button "Todas" at bounding box center [721, 84] width 96 height 24
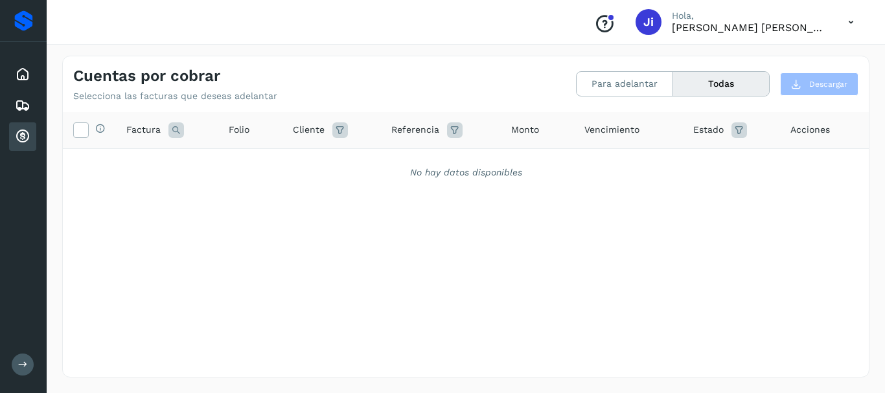
click at [721, 86] on button "Todas" at bounding box center [721, 84] width 96 height 24
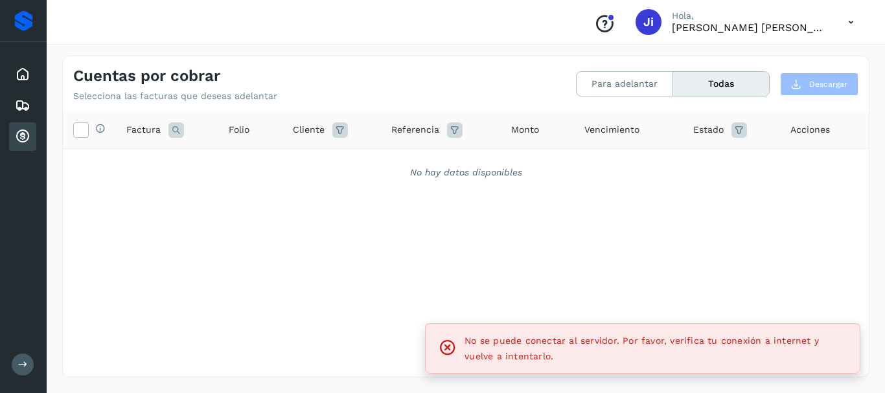
click at [721, 86] on button "Todas" at bounding box center [721, 84] width 96 height 24
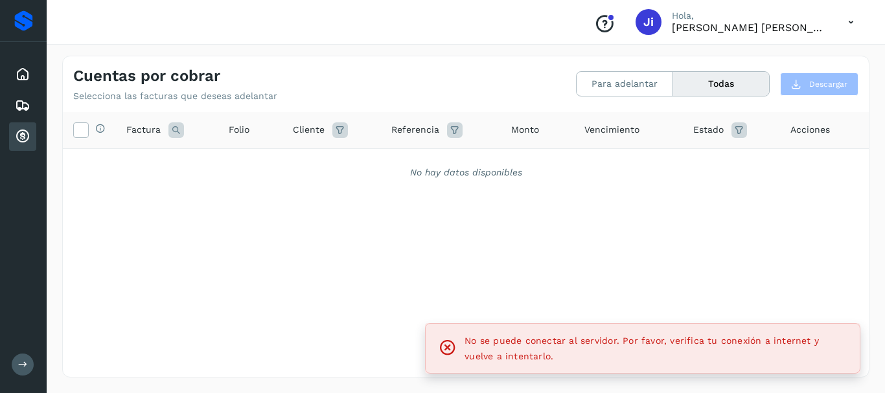
click at [721, 86] on button "Todas" at bounding box center [721, 84] width 96 height 24
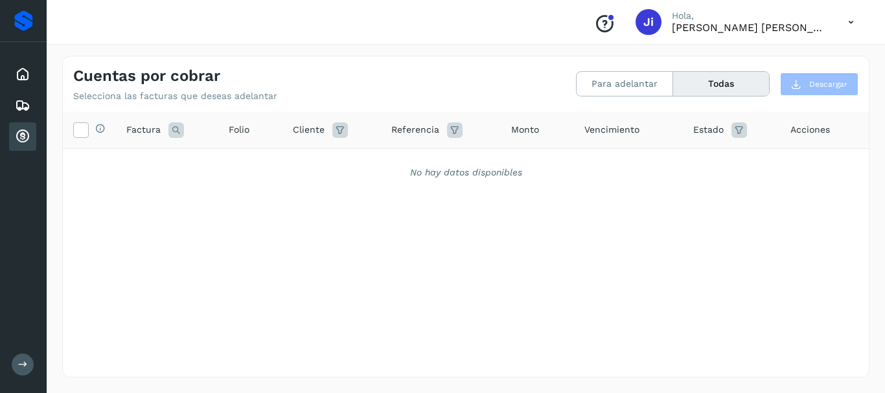
click at [721, 86] on button "Todas" at bounding box center [721, 84] width 96 height 24
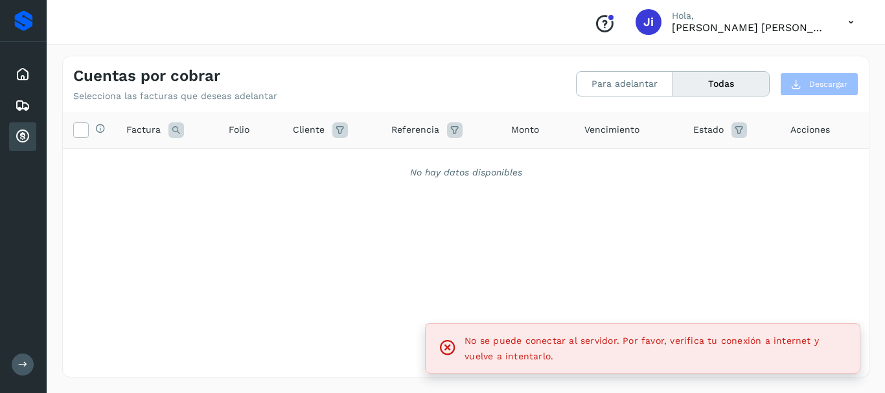
click at [721, 86] on button "Todas" at bounding box center [721, 84] width 96 height 24
click at [720, 86] on button "Todas" at bounding box center [721, 84] width 96 height 24
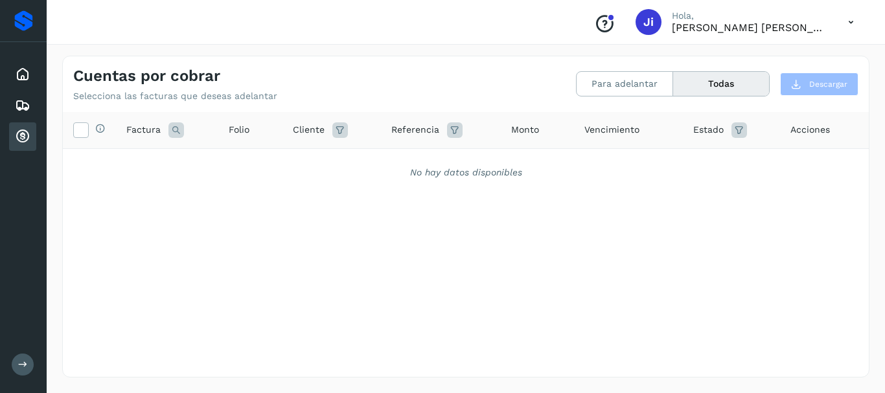
click at [734, 82] on button "Todas" at bounding box center [721, 84] width 96 height 24
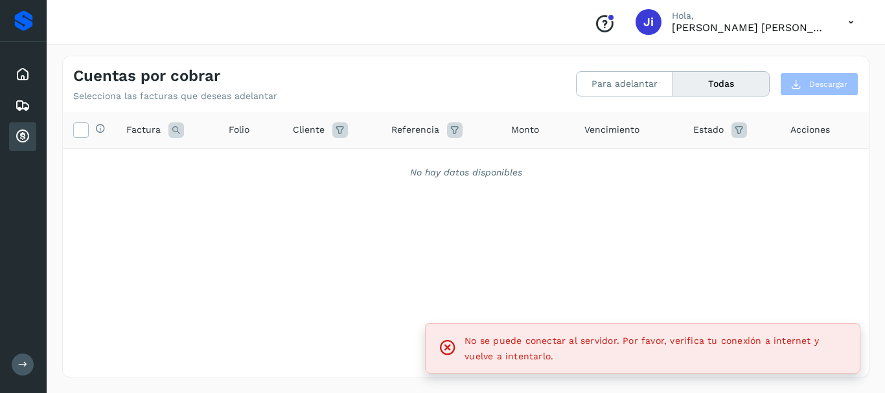
click at [734, 82] on button "Todas" at bounding box center [721, 84] width 96 height 24
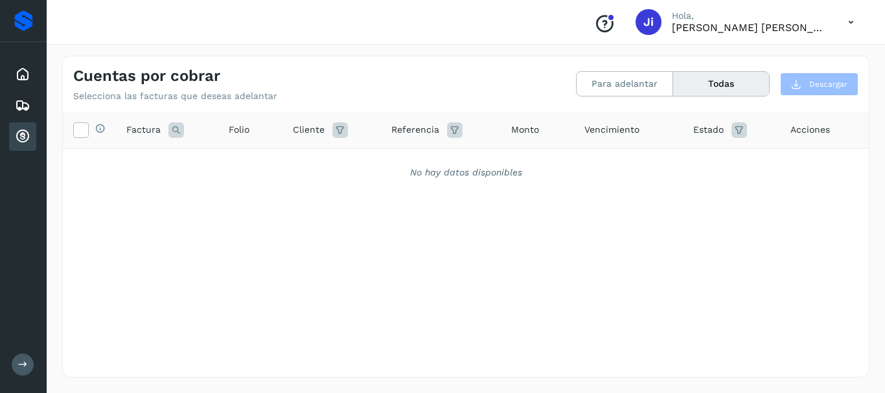
click at [734, 82] on button "Todas" at bounding box center [721, 84] width 96 height 24
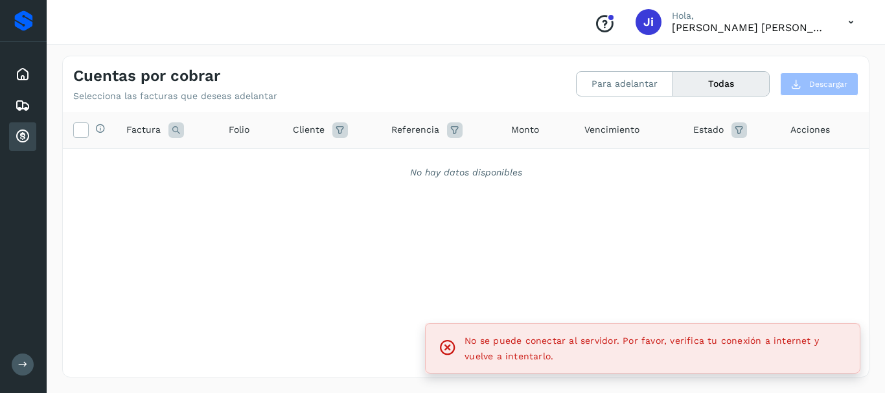
click at [734, 82] on button "Todas" at bounding box center [721, 84] width 96 height 24
click at [700, 80] on button "Todas" at bounding box center [721, 84] width 96 height 24
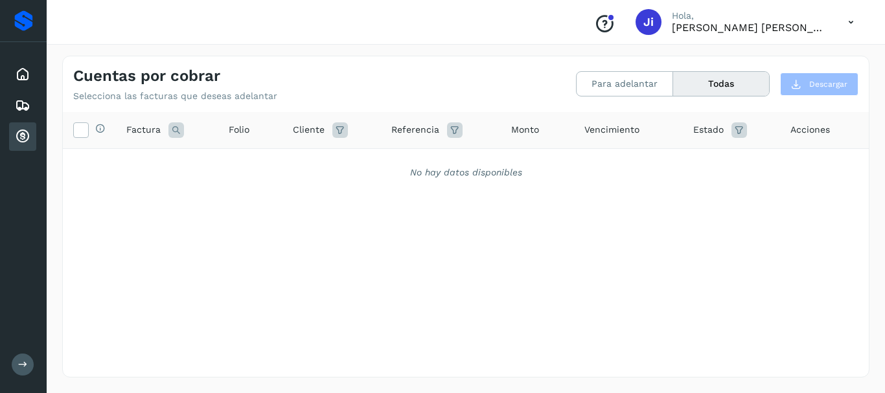
click at [700, 80] on button "Todas" at bounding box center [721, 84] width 96 height 24
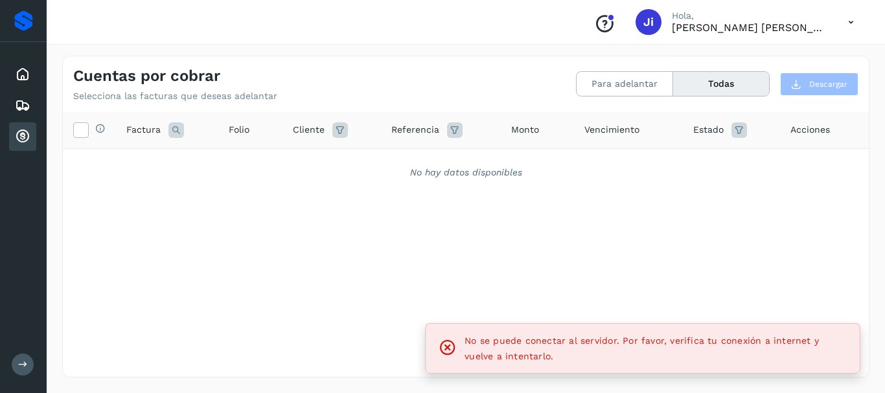
click at [700, 80] on button "Todas" at bounding box center [721, 84] width 96 height 24
click at [615, 83] on button "Para adelantar" at bounding box center [625, 84] width 97 height 24
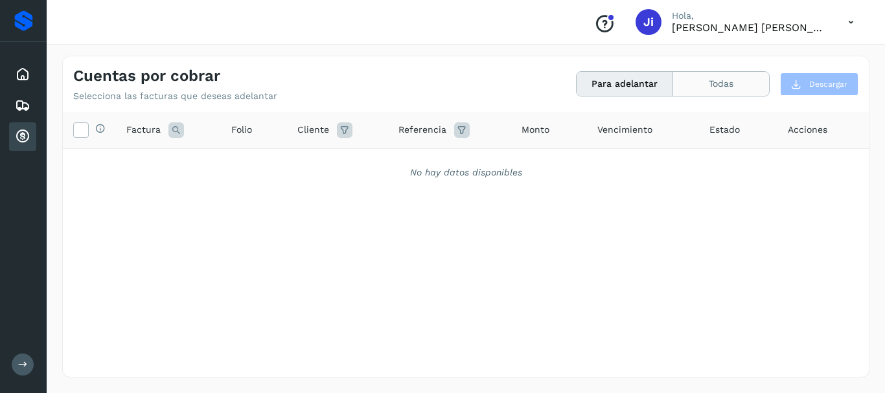
click at [724, 91] on button "Todas" at bounding box center [721, 84] width 96 height 24
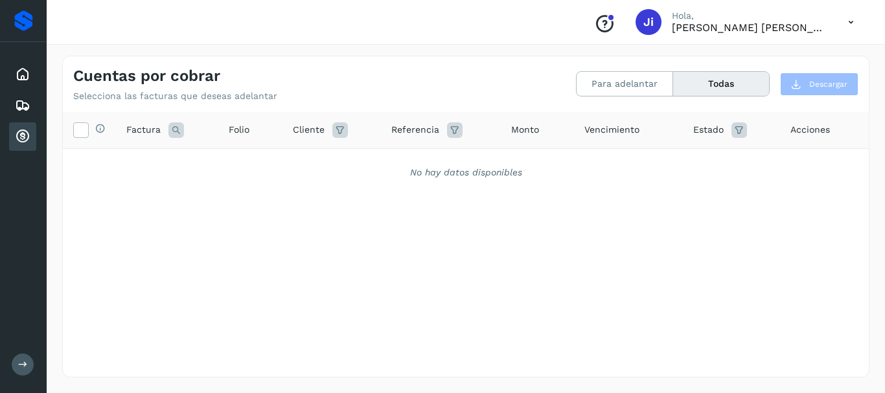
click at [724, 91] on button "Todas" at bounding box center [721, 84] width 96 height 24
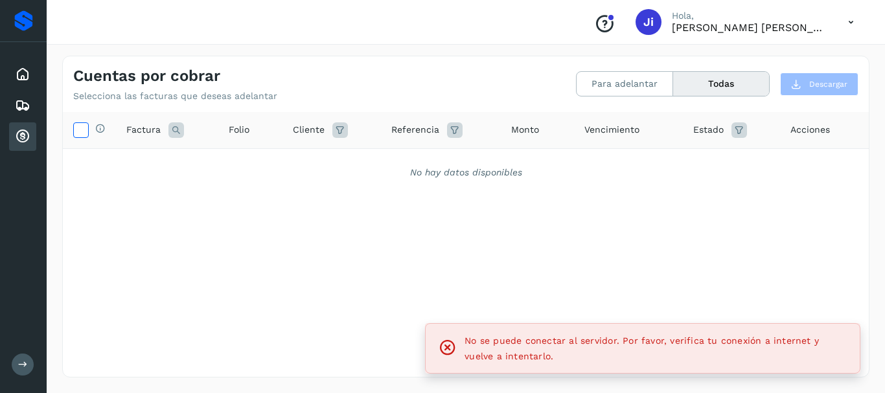
click at [78, 135] on icon at bounding box center [81, 129] width 14 height 14
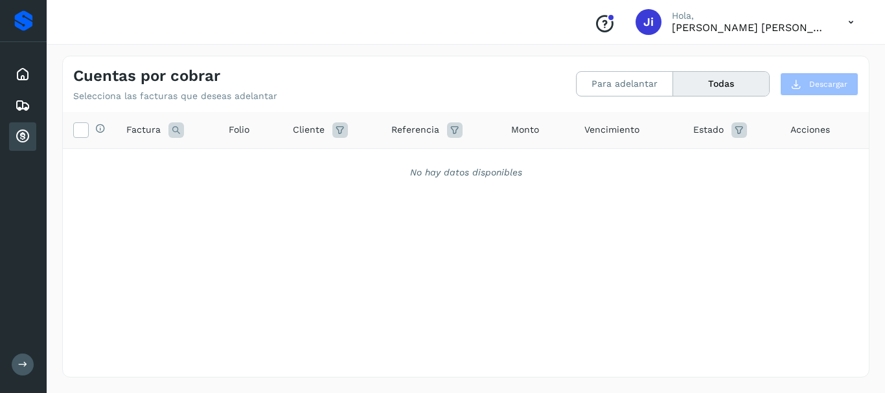
click at [727, 89] on button "Todas" at bounding box center [721, 84] width 96 height 24
click at [727, 90] on button "Todas" at bounding box center [721, 84] width 96 height 24
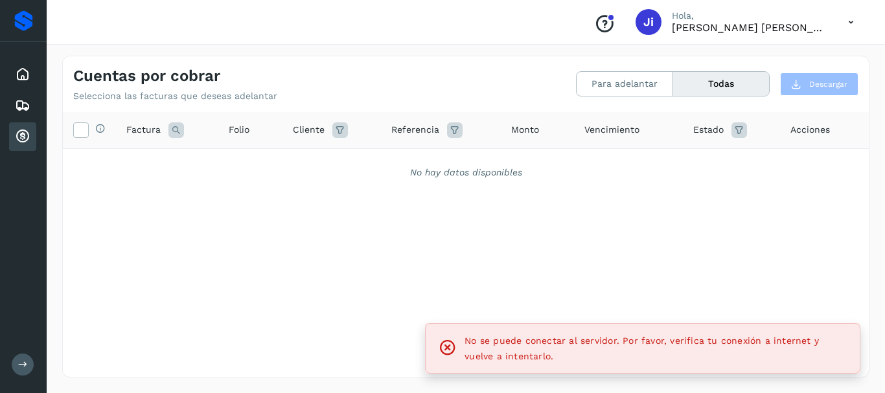
click at [727, 90] on button "Todas" at bounding box center [721, 84] width 96 height 24
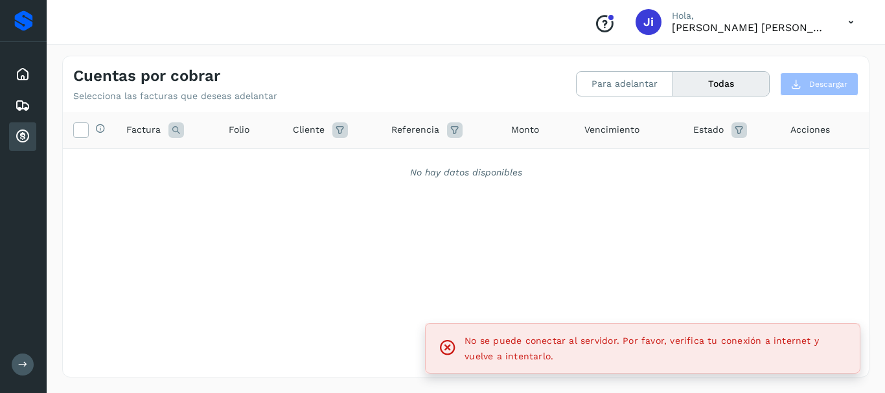
click at [727, 90] on button "Todas" at bounding box center [721, 84] width 96 height 24
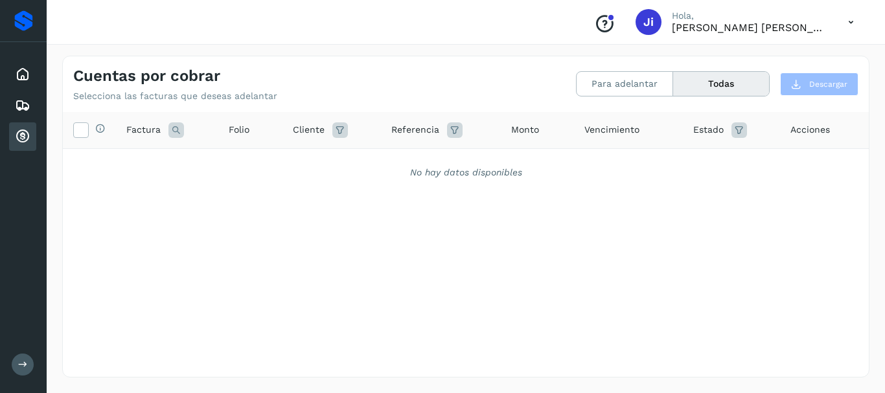
click at [704, 77] on button "Todas" at bounding box center [721, 84] width 96 height 24
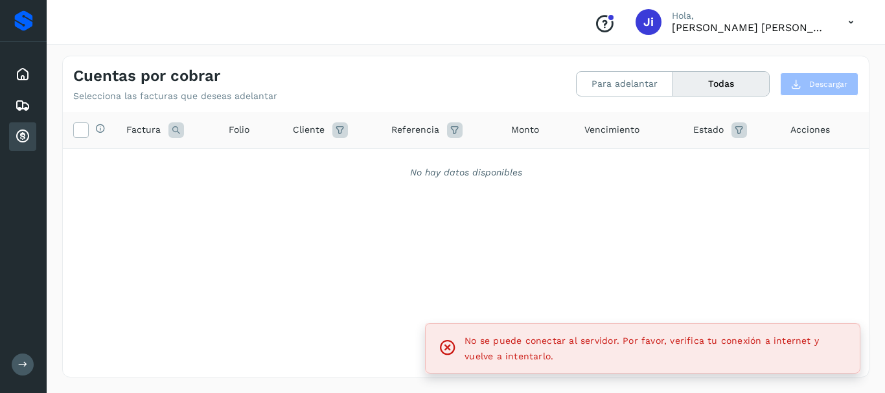
click at [716, 78] on button "Todas" at bounding box center [721, 84] width 96 height 24
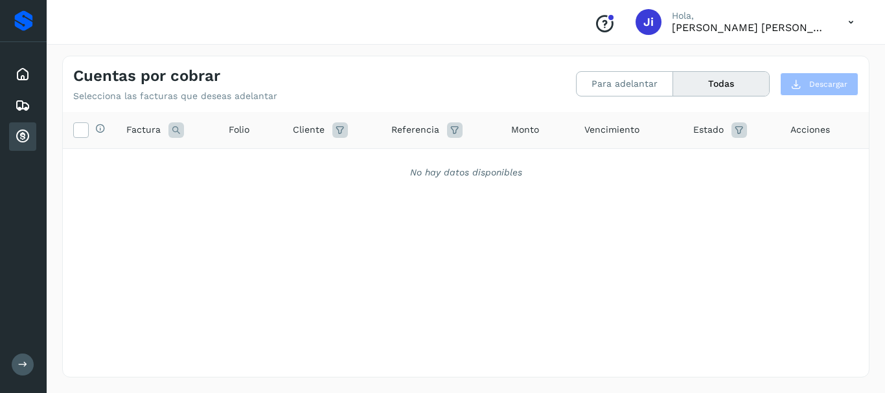
click at [716, 78] on button "Todas" at bounding box center [721, 84] width 96 height 24
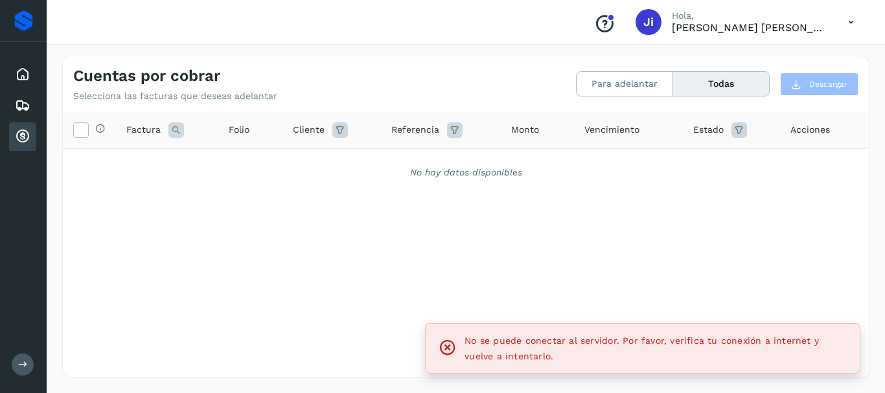
click at [716, 78] on button "Todas" at bounding box center [721, 84] width 96 height 24
click at [23, 69] on icon at bounding box center [23, 75] width 16 height 16
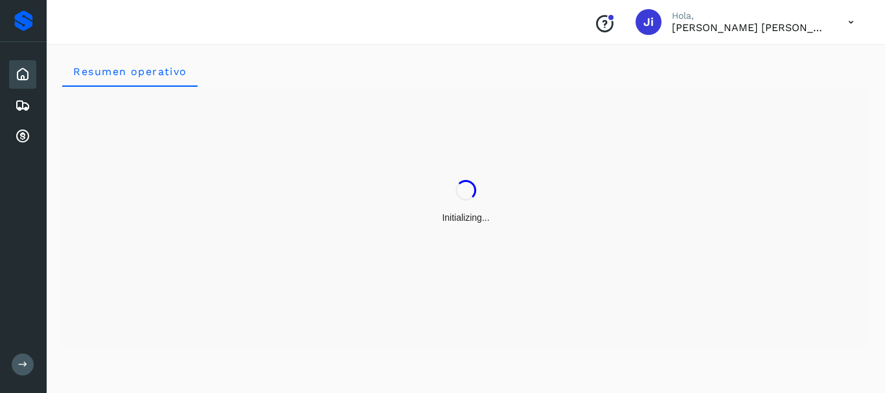
click at [838, 54] on div "Resumen operativo" at bounding box center [466, 216] width 838 height 353
